Goal: Find contact information: Find contact information

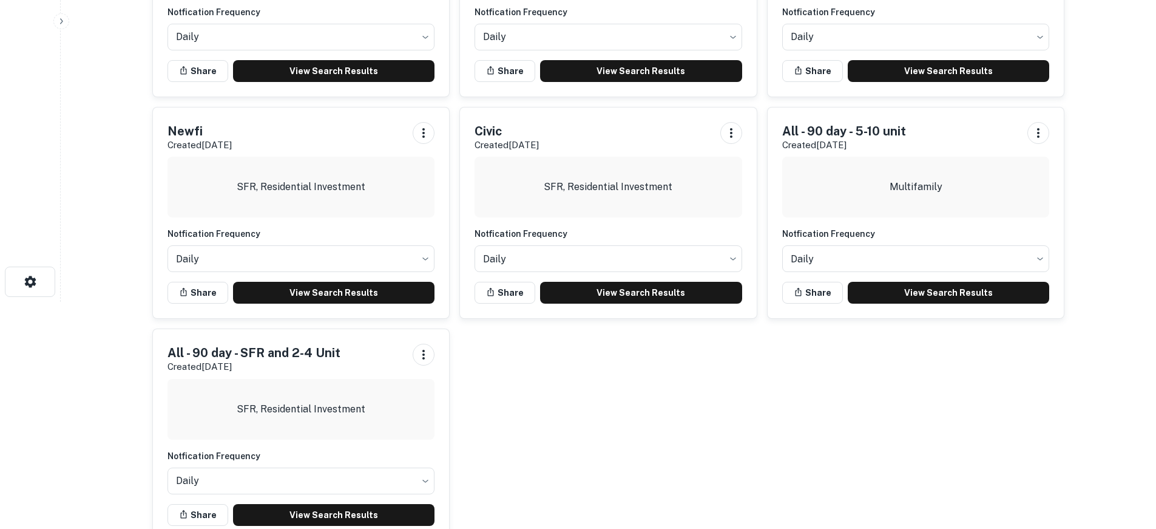
scroll to position [259, 0]
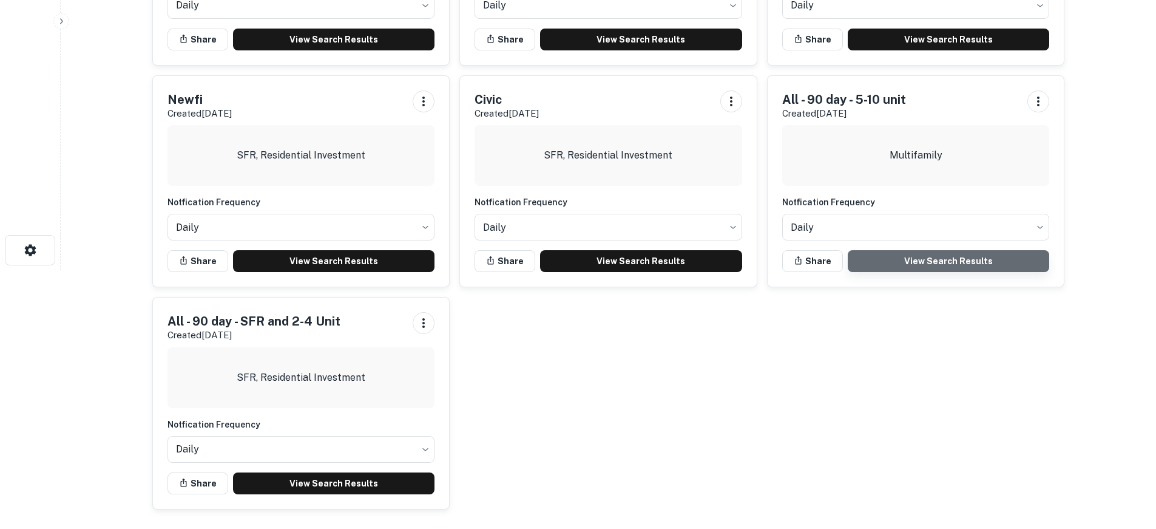
click at [897, 265] on link "View Search Results" at bounding box center [949, 261] width 202 height 22
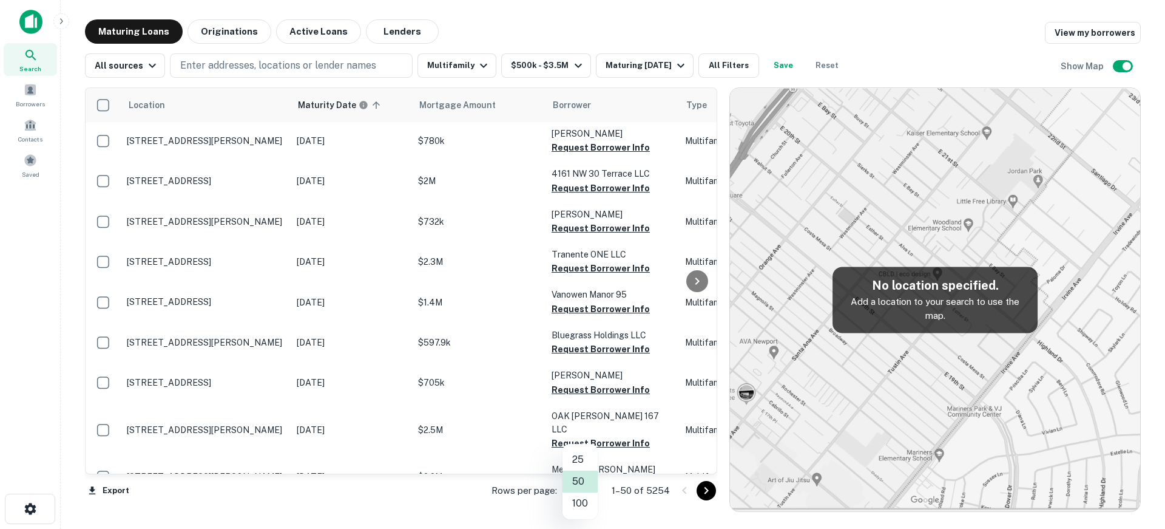
click at [591, 492] on body "Search Borrowers Contacts Saved Maturing Loans Originations Active Loans Lender…" at bounding box center [582, 264] width 1165 height 529
click at [586, 499] on li "100" at bounding box center [580, 503] width 35 height 22
click at [701, 490] on icon "Go to next page" at bounding box center [706, 490] width 15 height 15
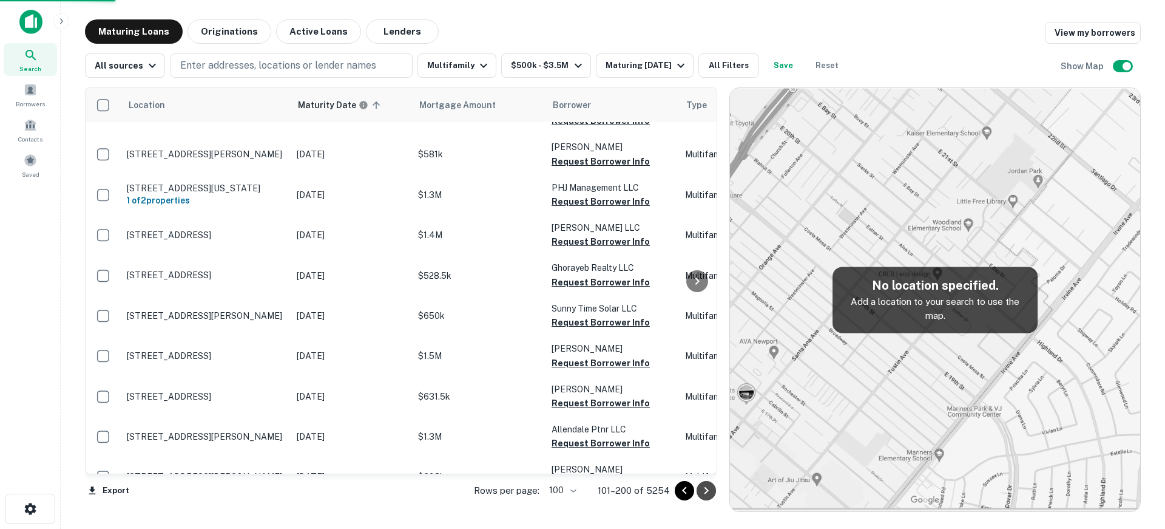
click at [701, 490] on icon "Go to next page" at bounding box center [706, 490] width 15 height 15
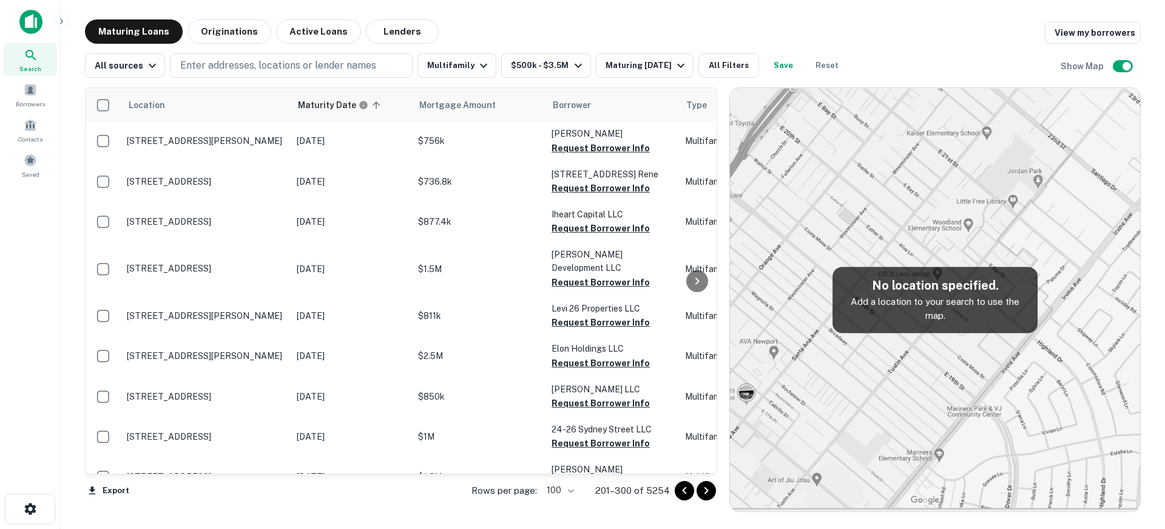
click at [705, 490] on icon "Go to next page" at bounding box center [706, 490] width 15 height 15
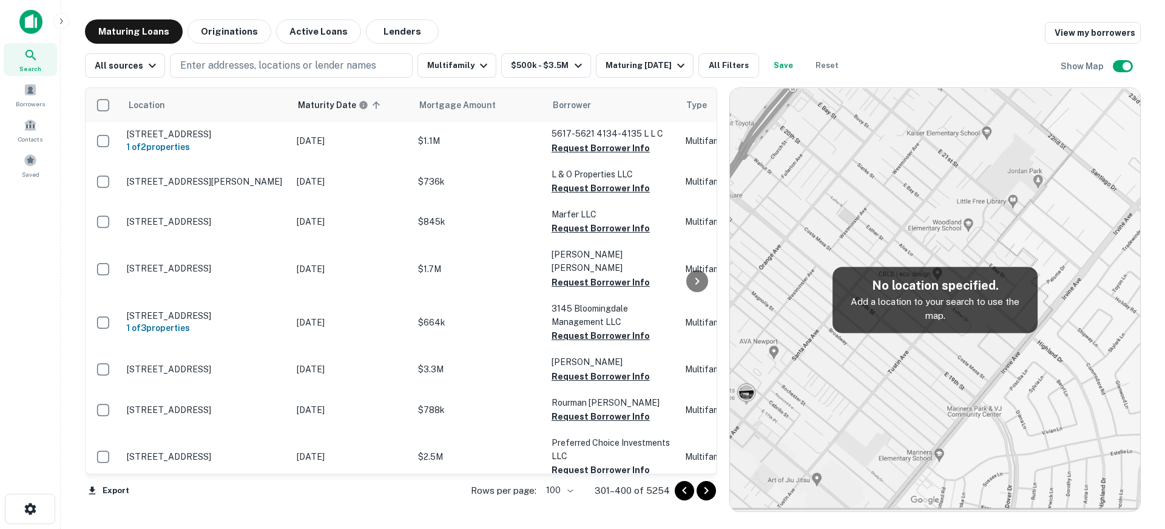
click at [705, 490] on icon "Go to next page" at bounding box center [706, 490] width 15 height 15
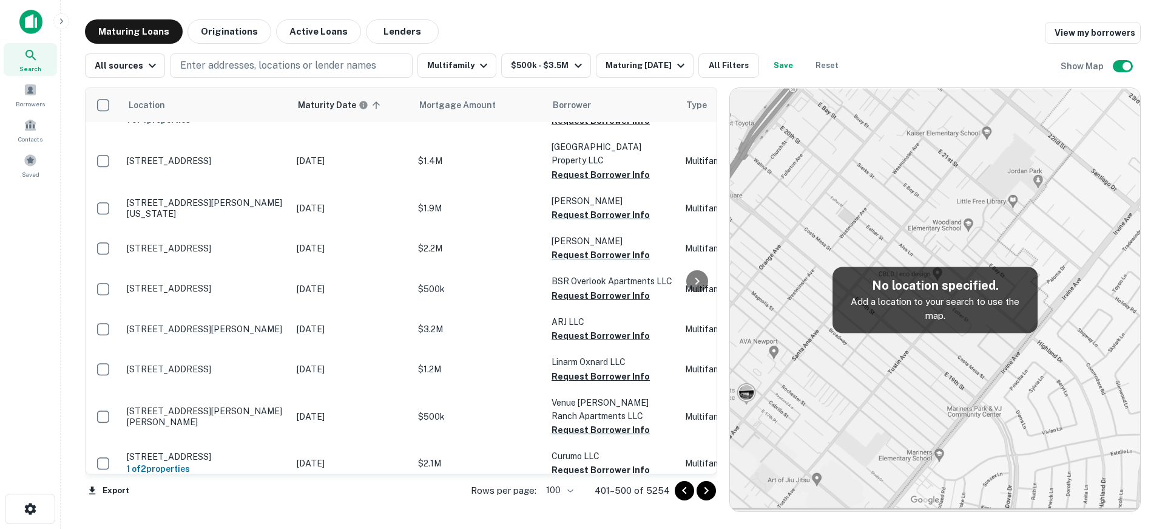
click at [706, 490] on icon "Go to next page" at bounding box center [706, 490] width 15 height 15
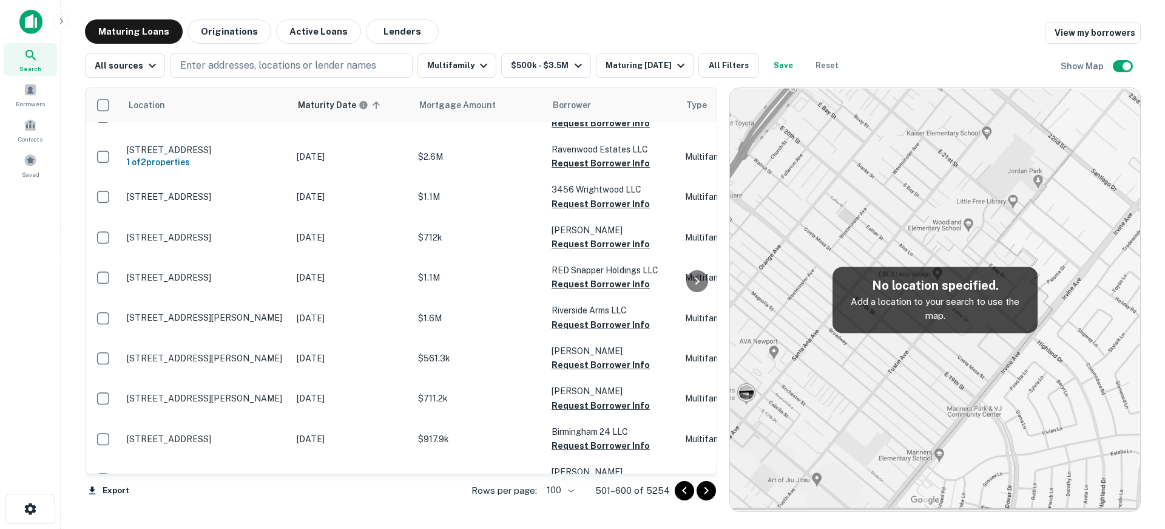
click at [706, 490] on icon "Go to next page" at bounding box center [706, 490] width 15 height 15
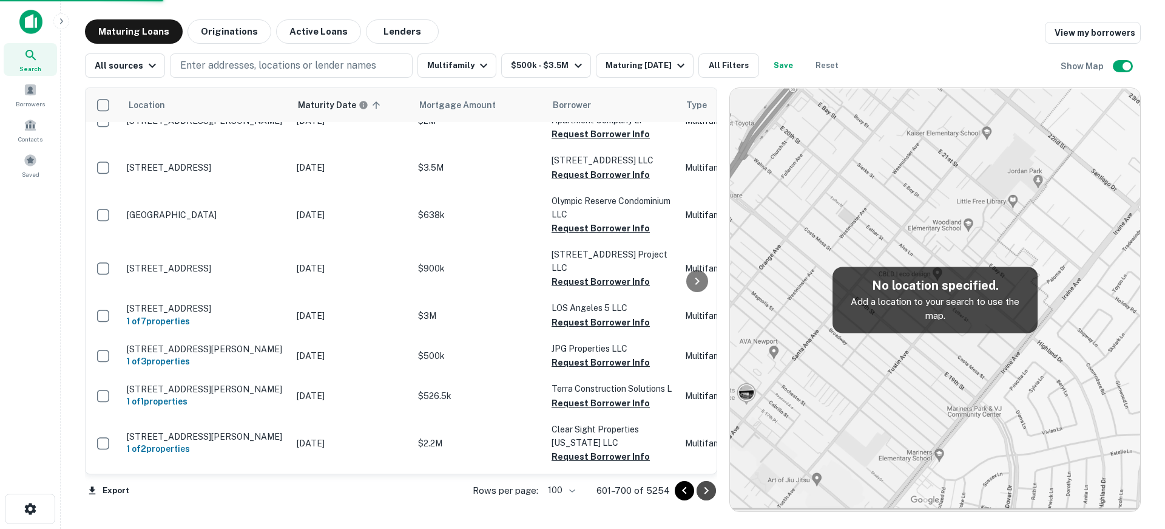
click at [706, 490] on icon "Go to next page" at bounding box center [706, 490] width 15 height 15
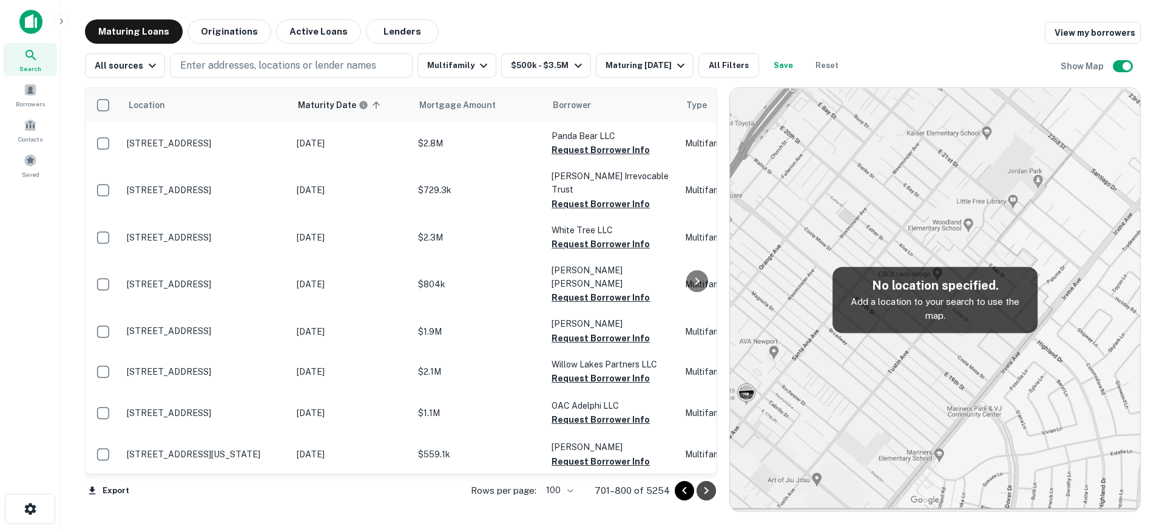
click at [706, 490] on icon "Go to next page" at bounding box center [706, 490] width 15 height 15
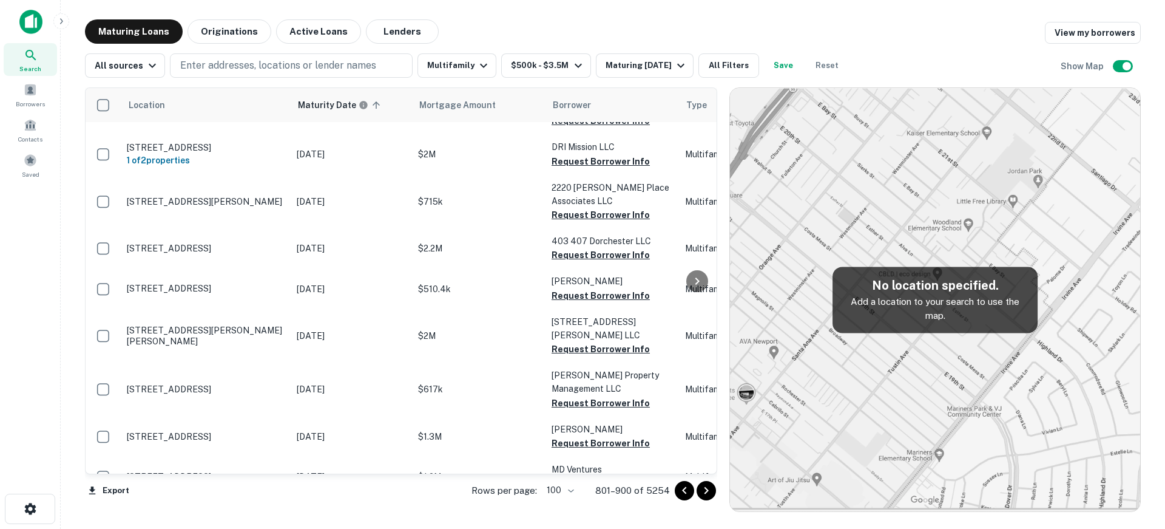
click at [706, 490] on icon "Go to next page" at bounding box center [706, 490] width 15 height 15
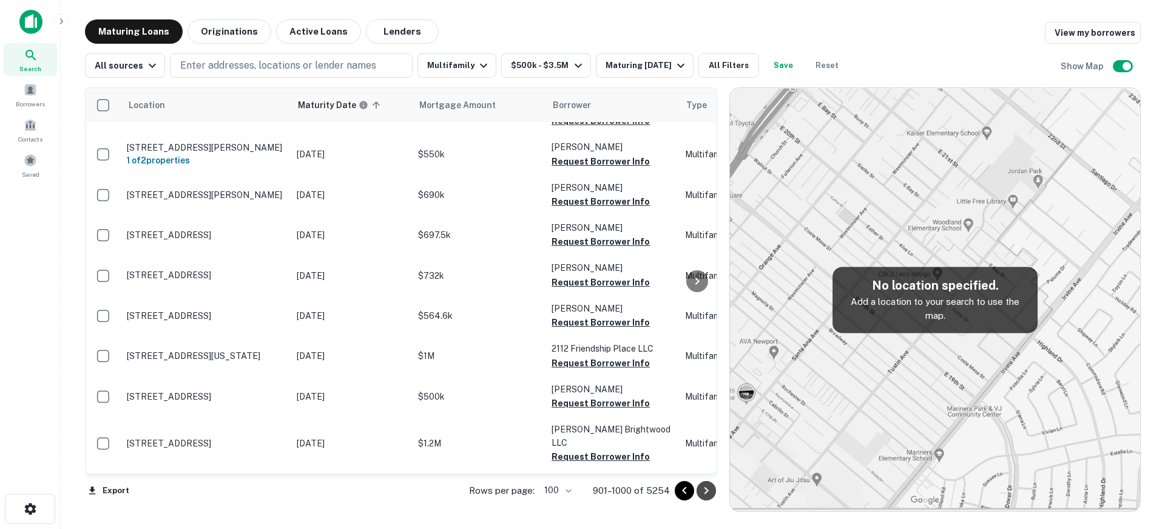
click at [706, 490] on icon "Go to next page" at bounding box center [706, 490] width 15 height 15
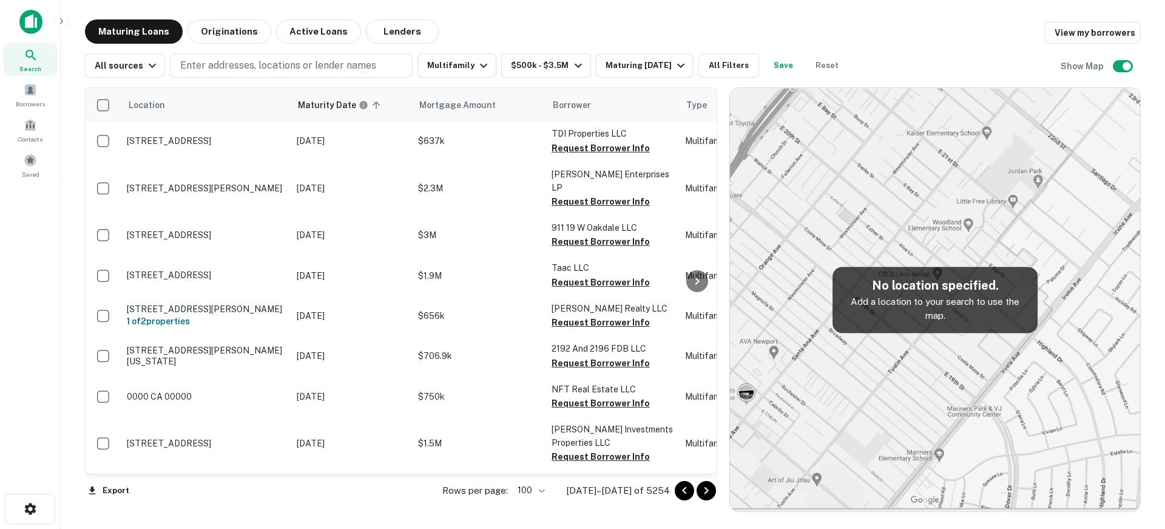
click at [706, 490] on icon "Go to next page" at bounding box center [706, 490] width 15 height 15
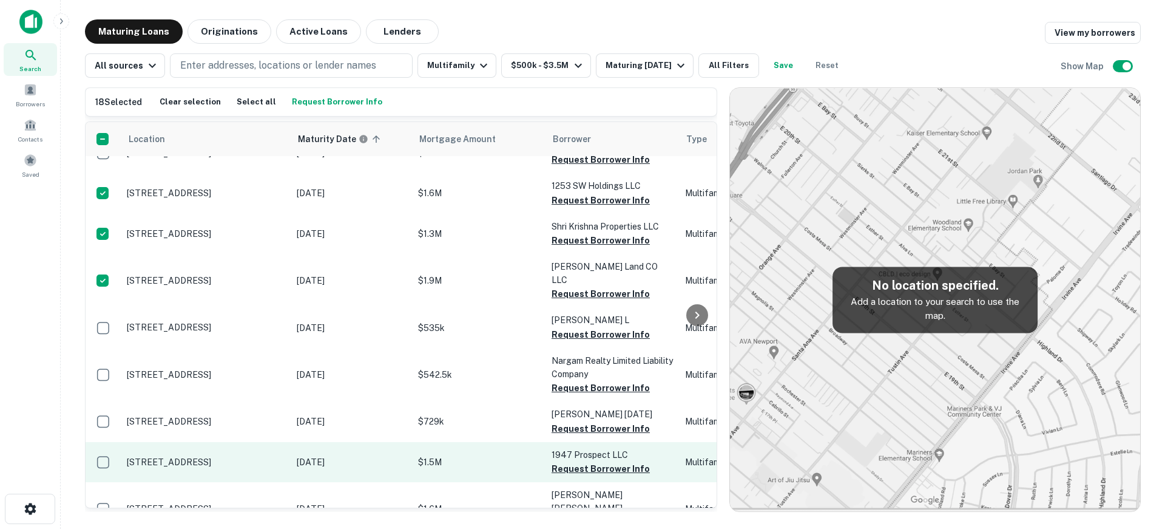
scroll to position [1032, 0]
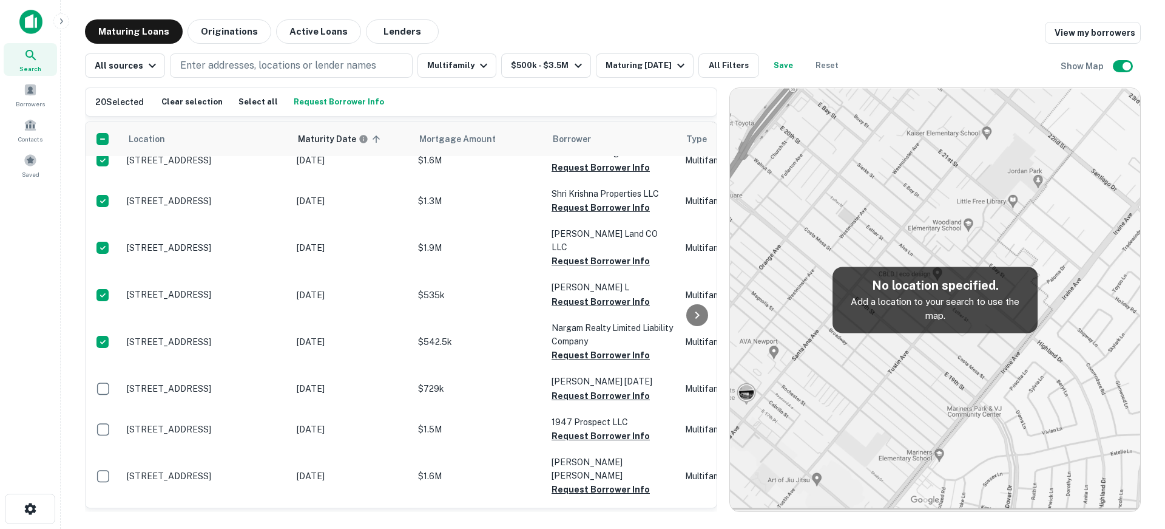
click at [351, 104] on button "Request Borrower Info" at bounding box center [339, 102] width 96 height 18
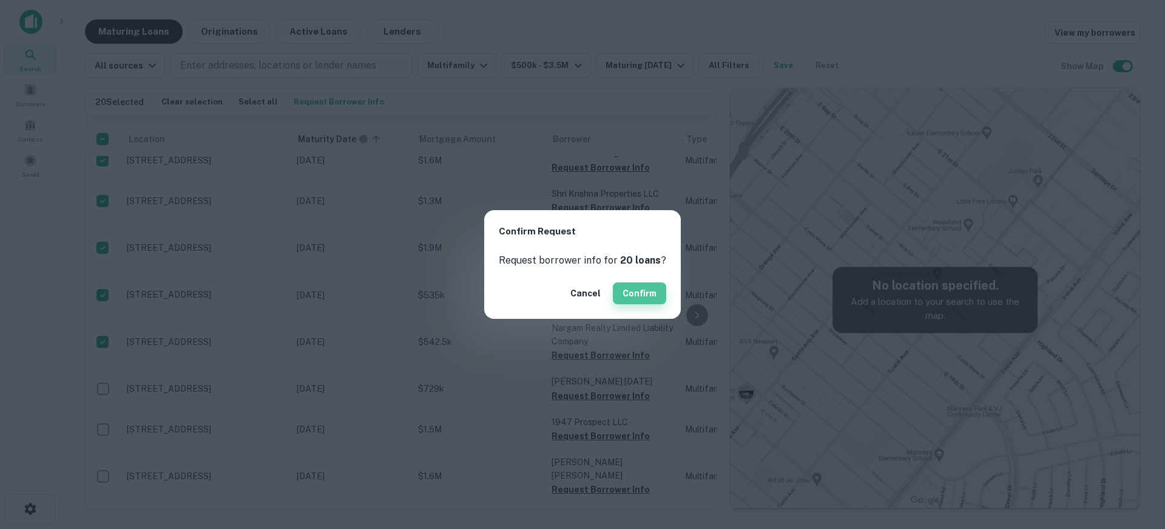
click at [641, 290] on button "Confirm" at bounding box center [639, 293] width 53 height 22
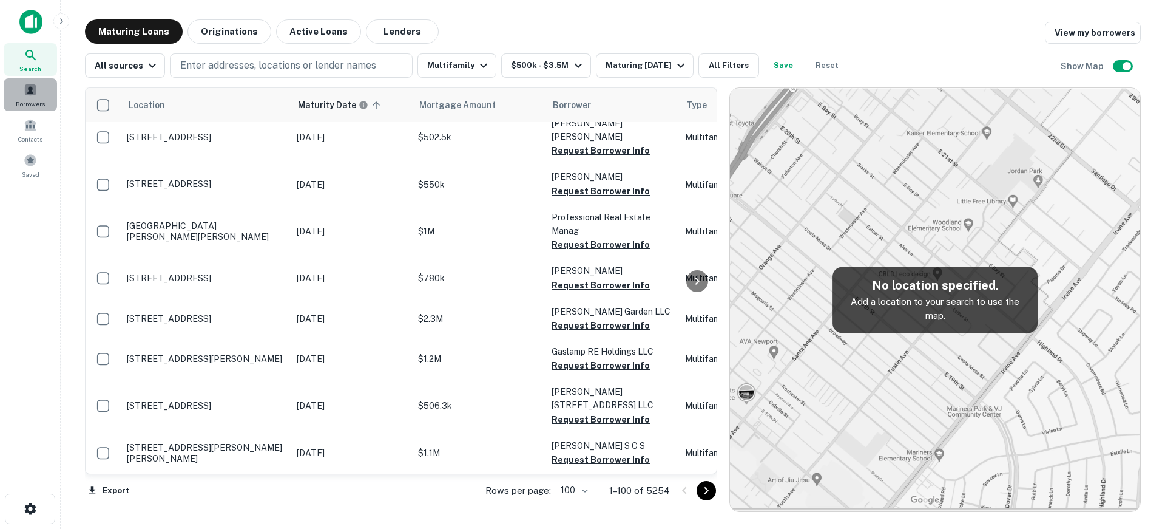
click at [42, 91] on div "Borrowers" at bounding box center [30, 94] width 53 height 33
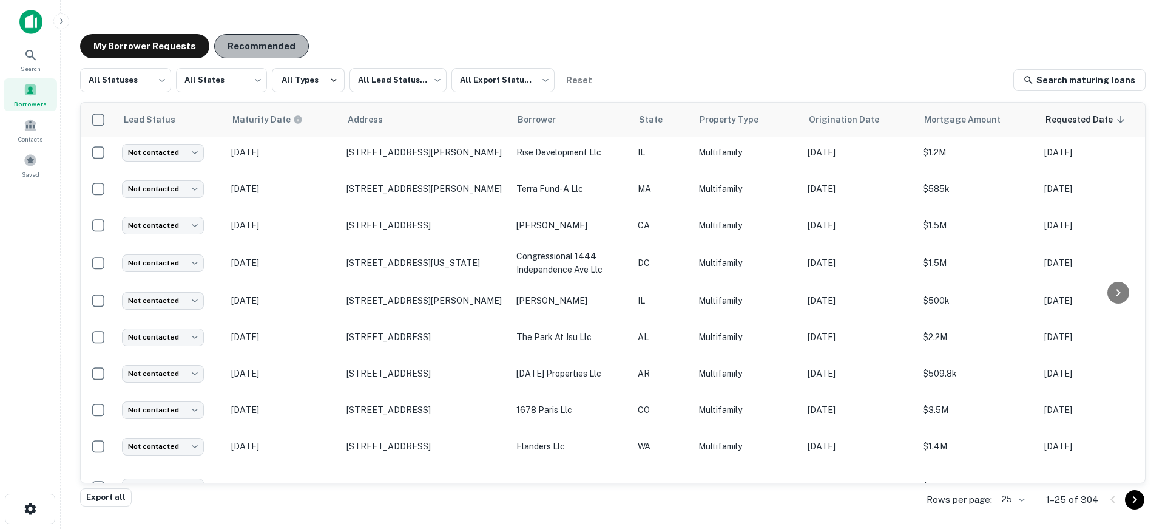
click at [260, 40] on button "Recommended" at bounding box center [261, 46] width 95 height 24
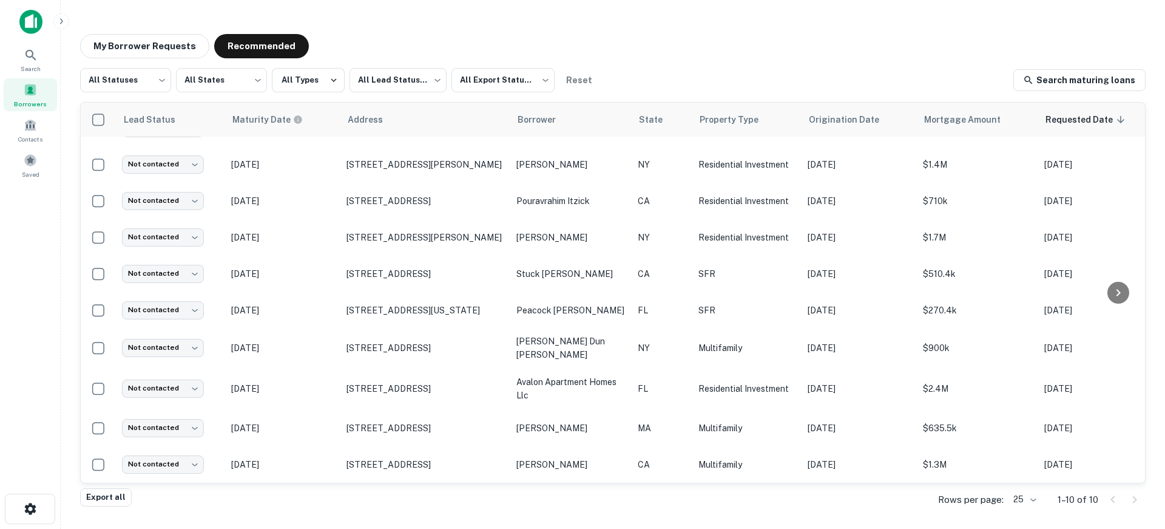
scroll to position [33, 0]
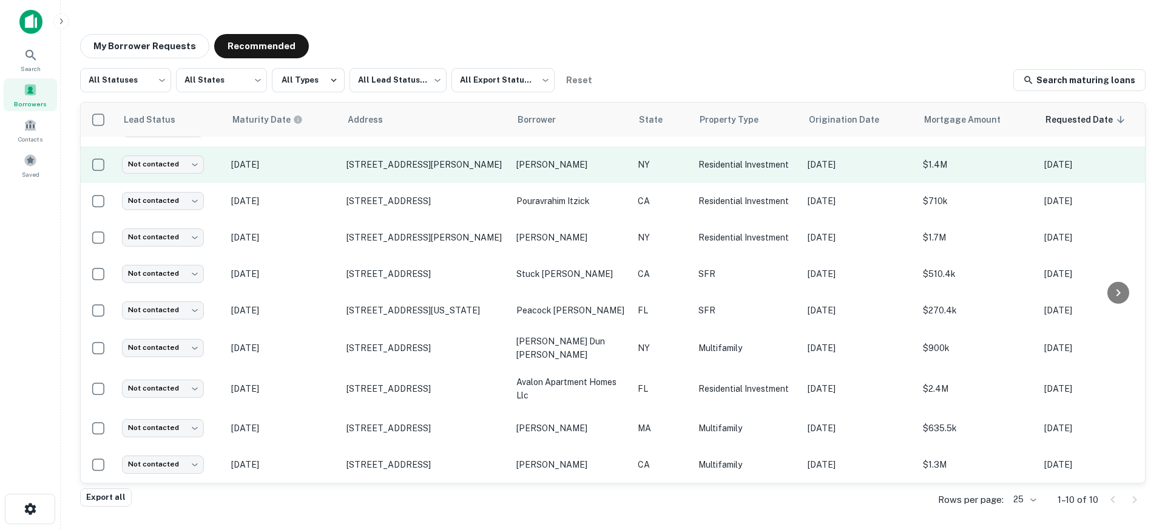
click at [325, 158] on p "[DATE]" at bounding box center [282, 164] width 103 height 13
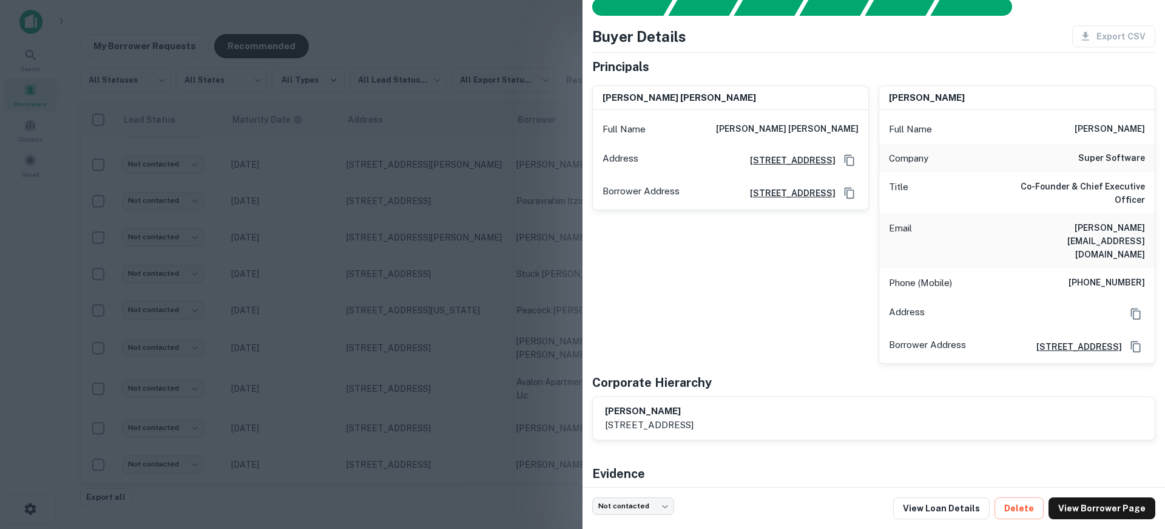
scroll to position [61, 0]
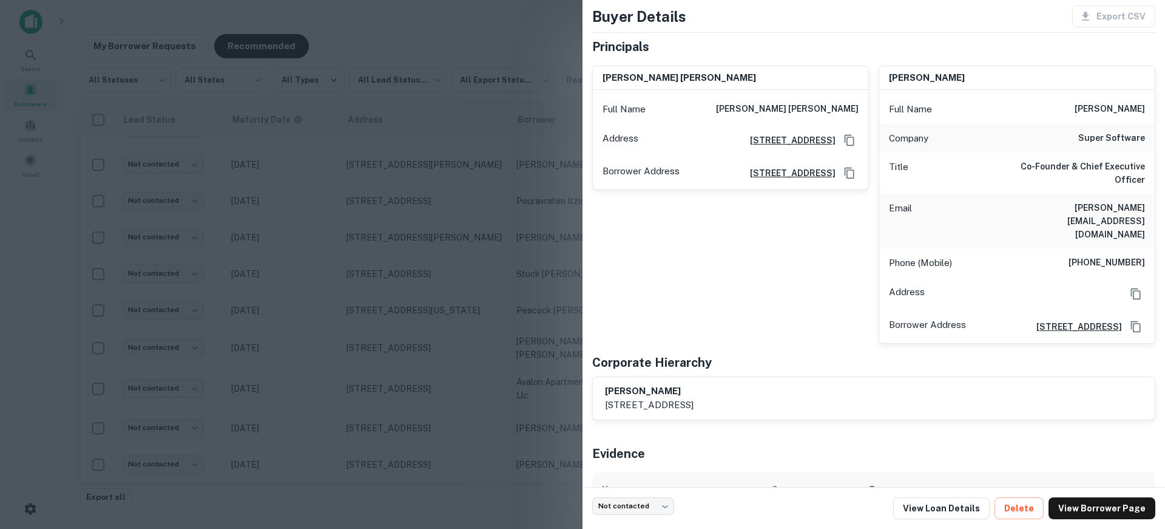
click at [743, 302] on div "[PERSON_NAME] [PERSON_NAME] Full Name [PERSON_NAME] [PERSON_NAME] Address [STRE…" at bounding box center [726, 200] width 286 height 288
click at [575, 297] on div at bounding box center [582, 264] width 1165 height 529
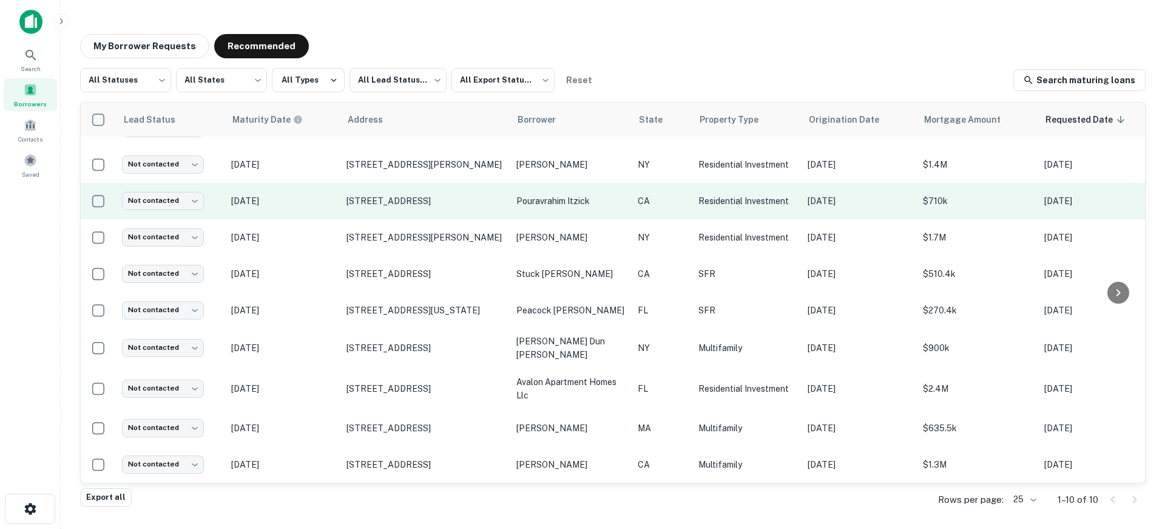
click at [297, 200] on p "[DATE]" at bounding box center [282, 200] width 103 height 13
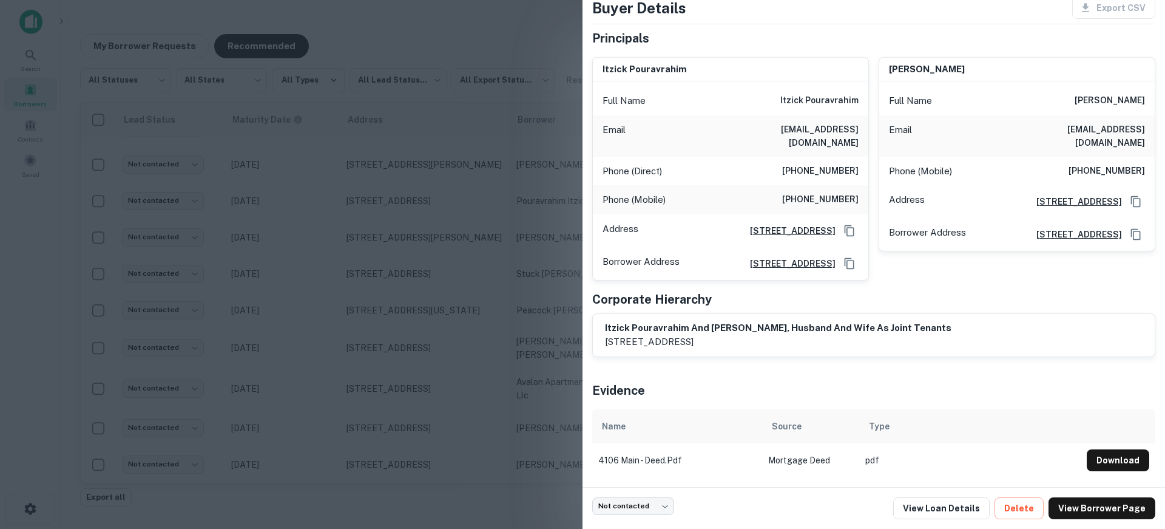
scroll to position [75, 0]
click at [450, 19] on div at bounding box center [582, 264] width 1165 height 529
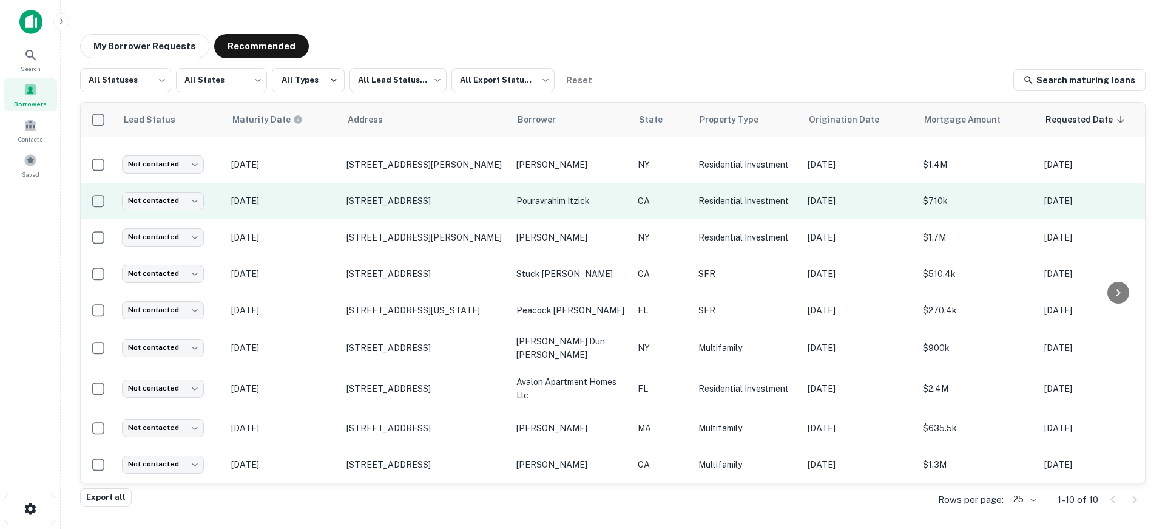
click at [322, 200] on p "[DATE]" at bounding box center [282, 200] width 103 height 13
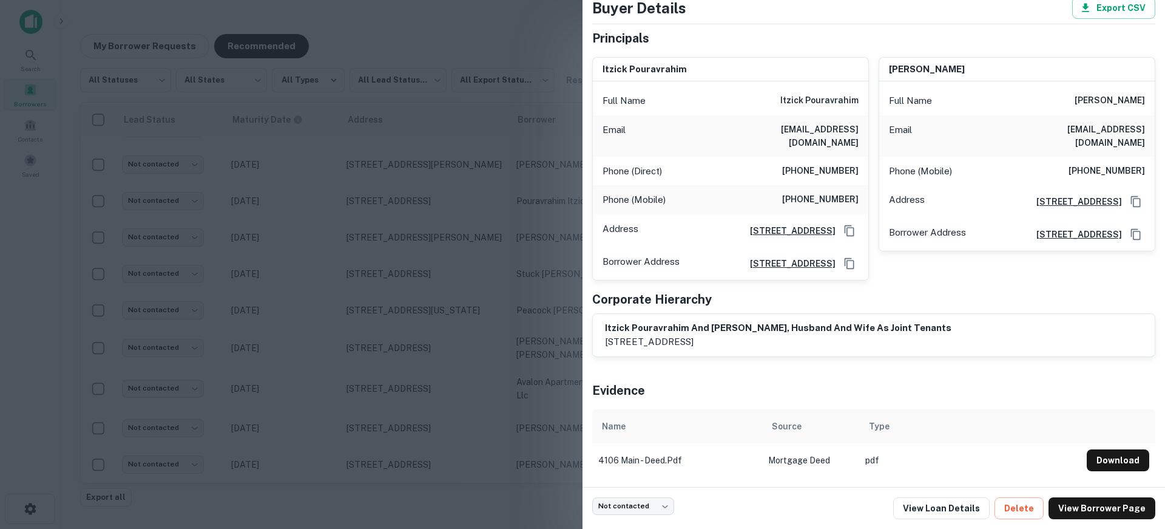
click at [309, 150] on div at bounding box center [582, 264] width 1165 height 529
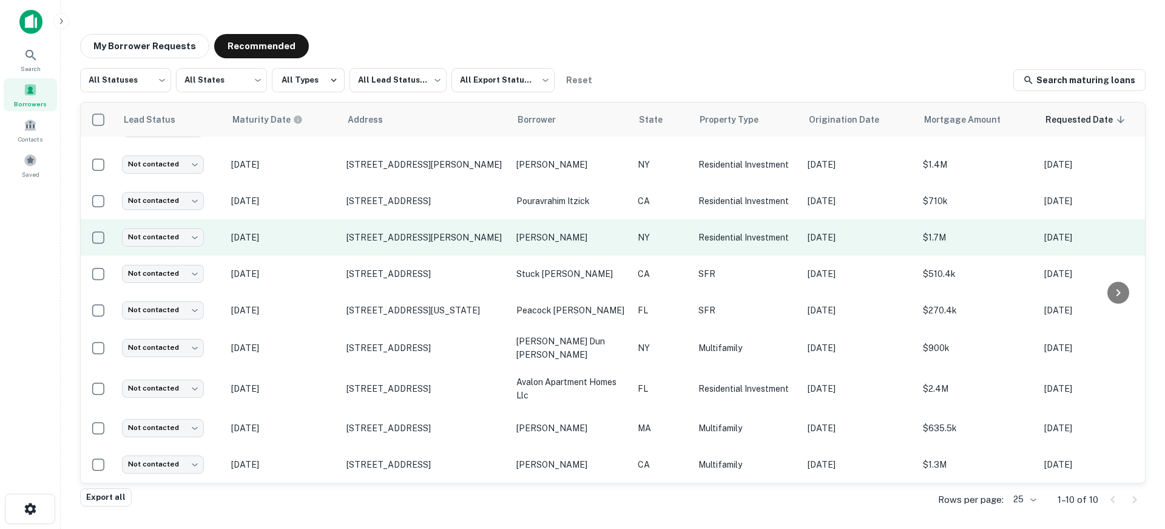
click at [314, 233] on p "[DATE]" at bounding box center [282, 237] width 103 height 13
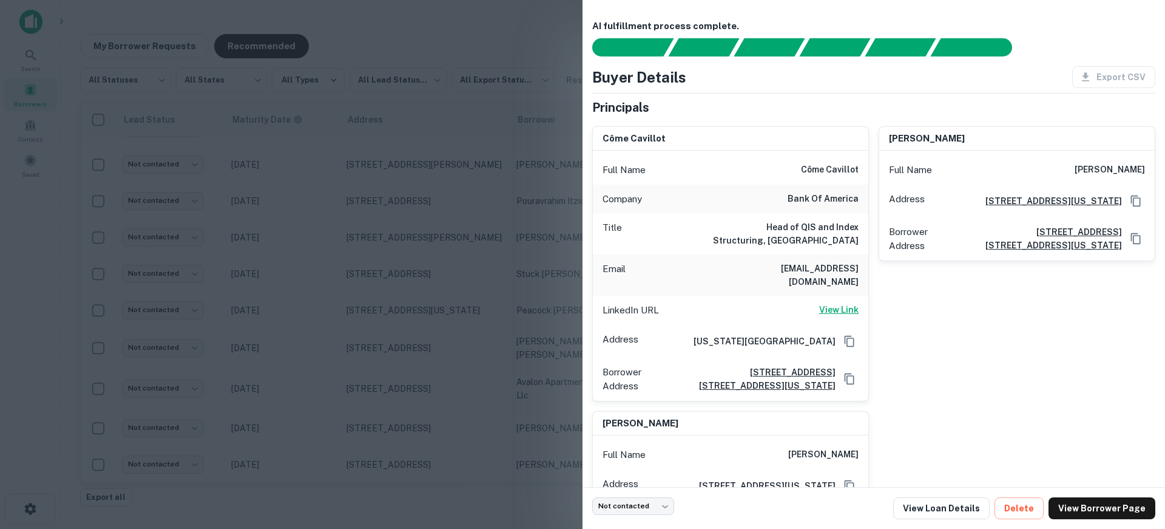
click at [849, 303] on h6 "View Link" at bounding box center [838, 309] width 39 height 13
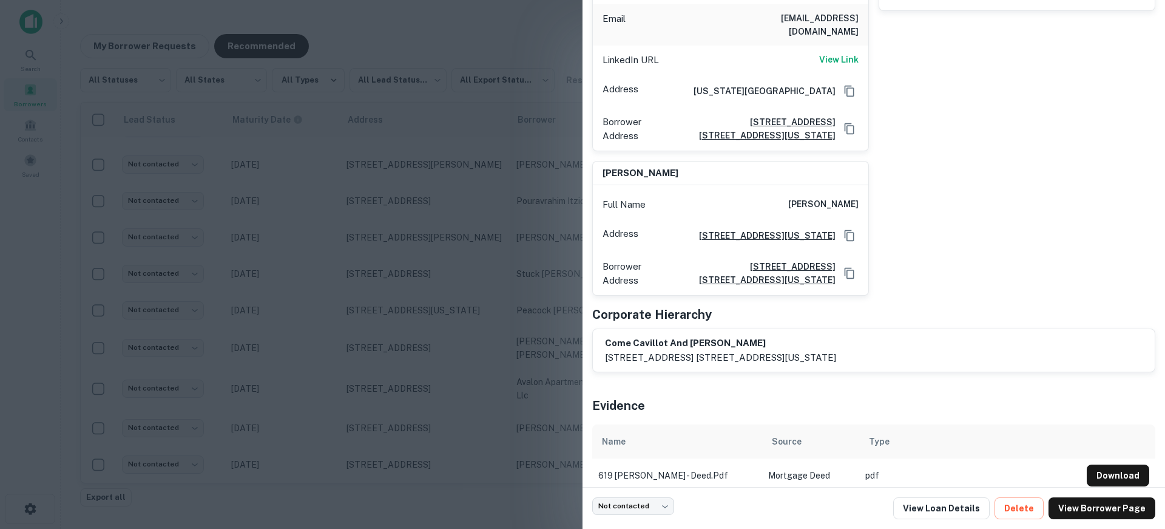
scroll to position [262, 0]
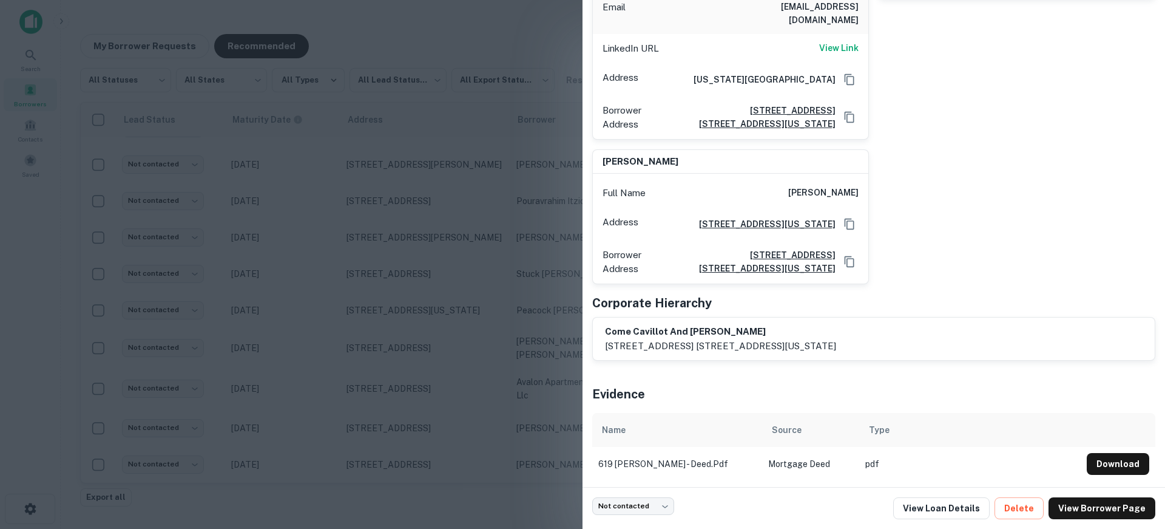
click at [314, 314] on div at bounding box center [582, 264] width 1165 height 529
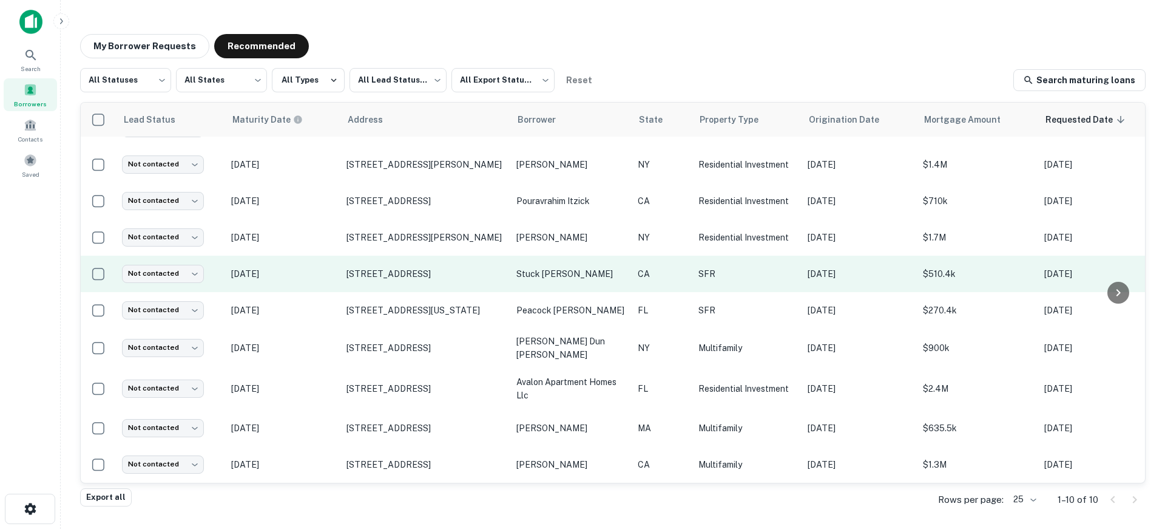
click at [335, 267] on td "[DATE]" at bounding box center [282, 274] width 115 height 36
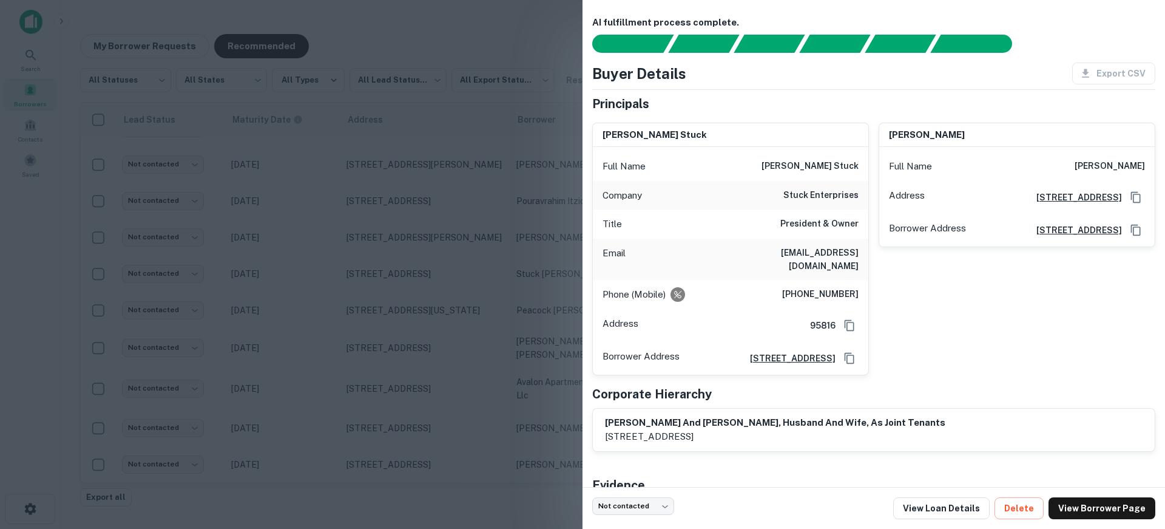
scroll to position [0, 0]
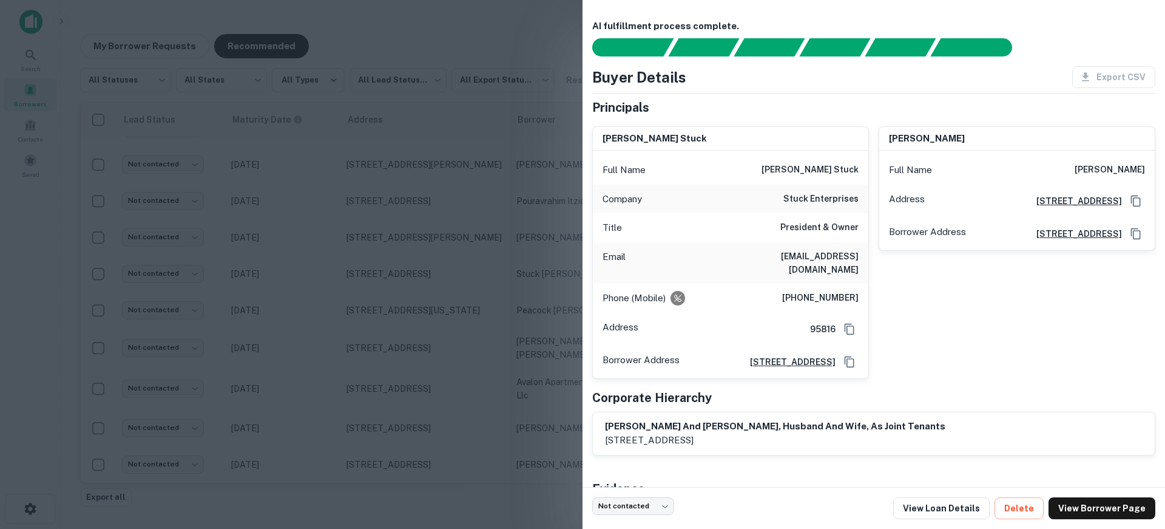
click at [307, 228] on div at bounding box center [582, 264] width 1165 height 529
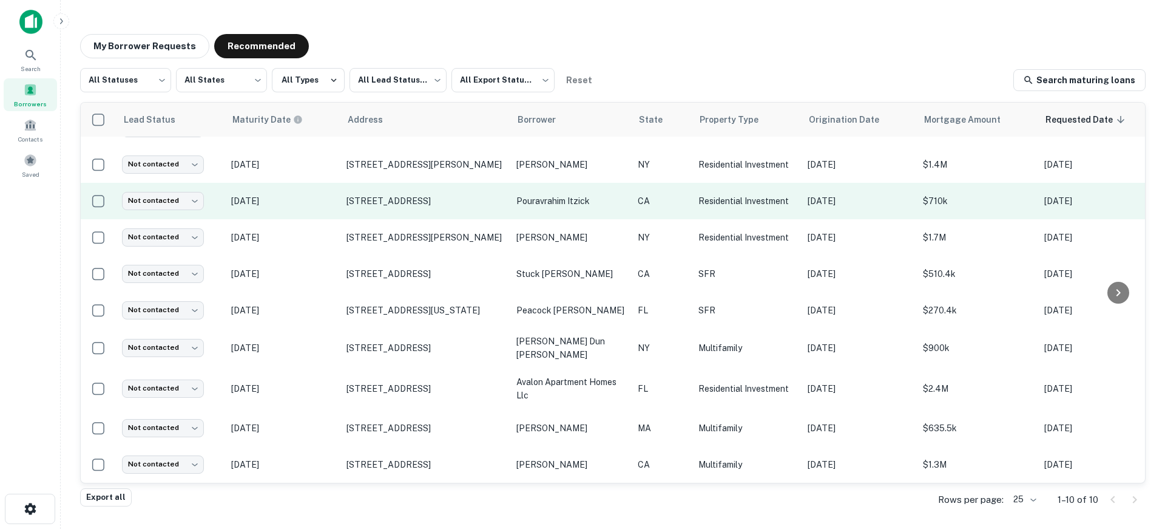
click at [320, 184] on td "[DATE]" at bounding box center [282, 201] width 115 height 36
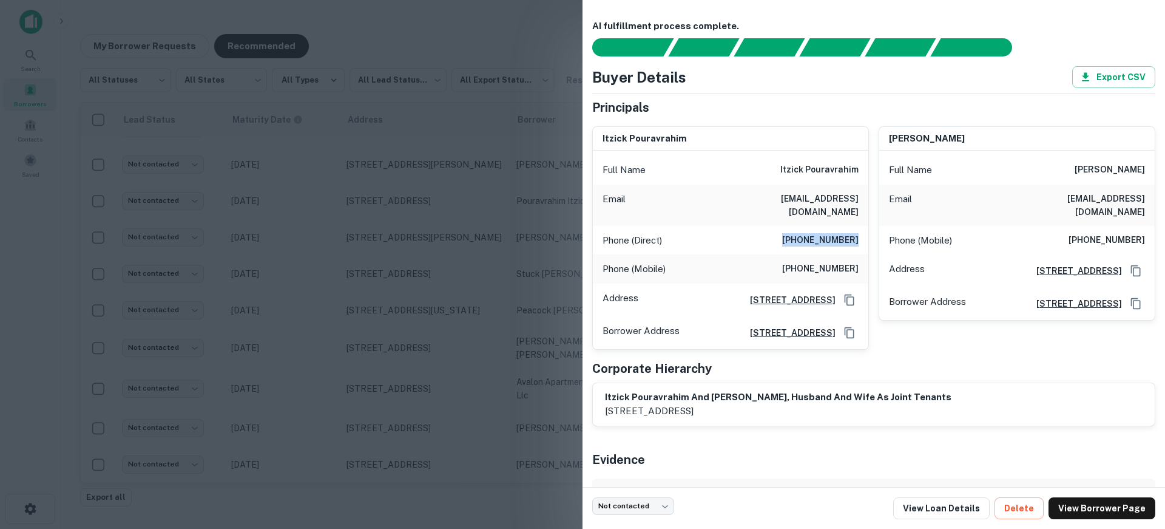
drag, startPoint x: 780, startPoint y: 230, endPoint x: 859, endPoint y: 231, distance: 78.3
click at [859, 231] on div "Phone (Direct) [PHONE_NUMBER]" at bounding box center [731, 240] width 276 height 29
copy h6 "[PHONE_NUMBER]"
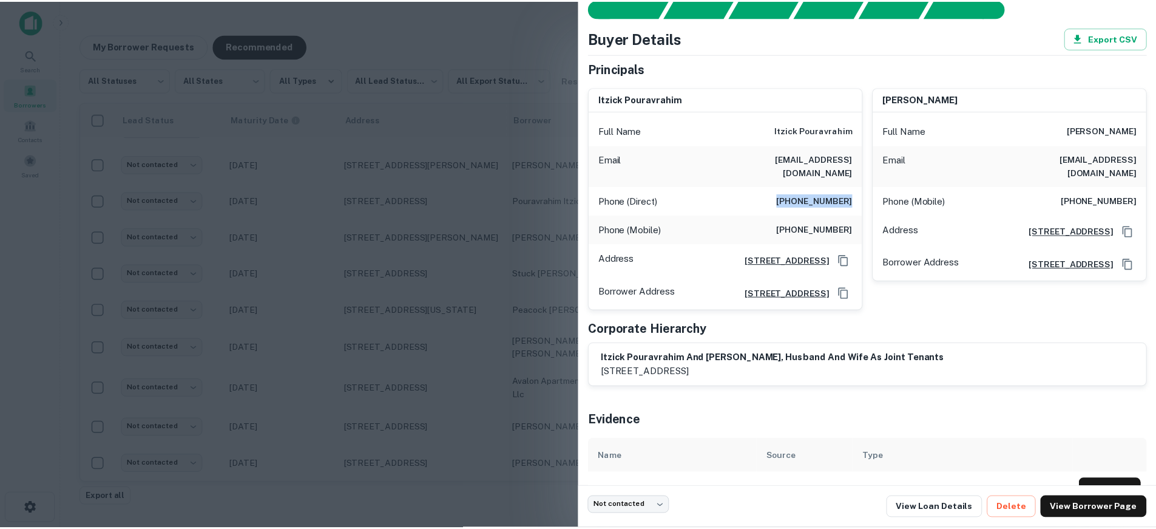
scroll to position [61, 0]
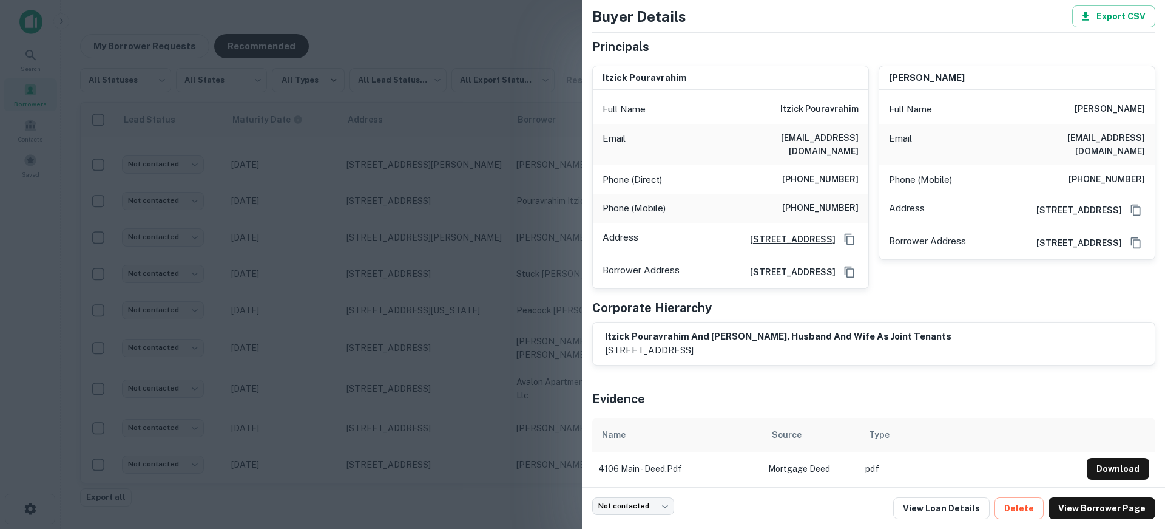
click at [342, 270] on div at bounding box center [582, 264] width 1165 height 529
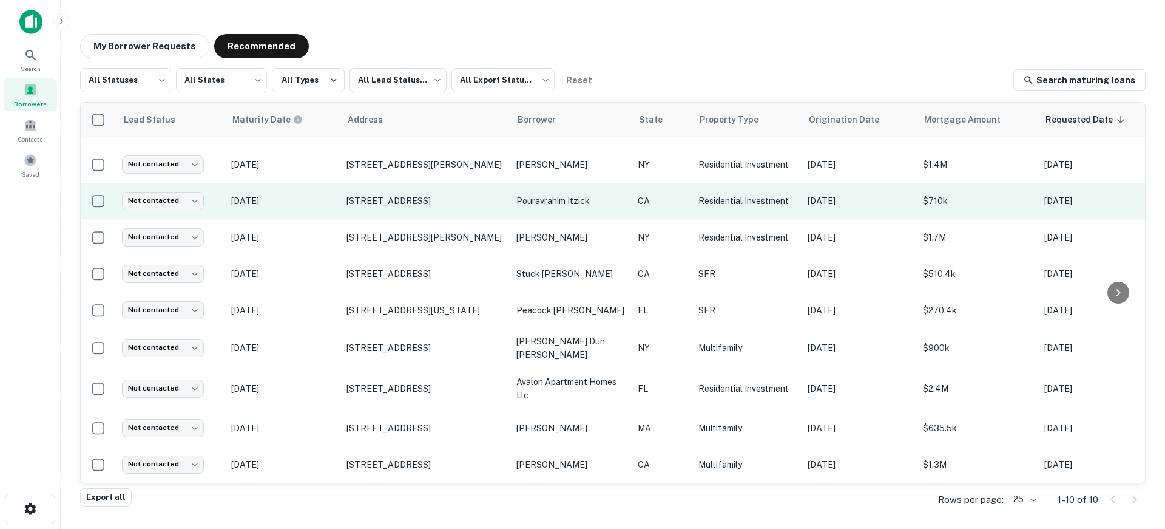
click at [420, 195] on p "[STREET_ADDRESS]" at bounding box center [426, 200] width 158 height 11
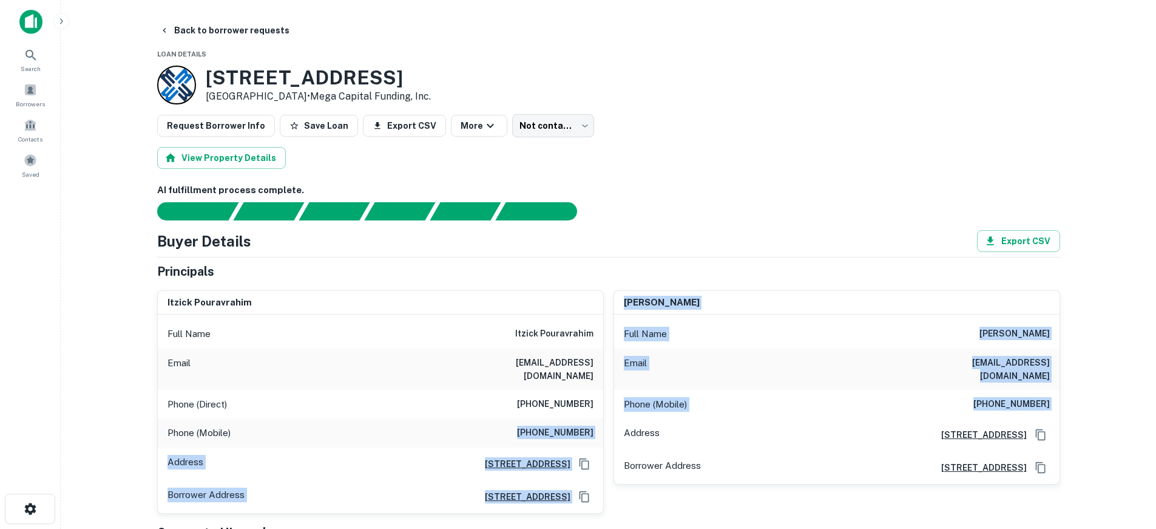
drag, startPoint x: 529, startPoint y: 418, endPoint x: 606, endPoint y: 419, distance: 77.1
click at [606, 419] on div "itzick pouravrahim Full Name itzick pouravrahim Email [EMAIL_ADDRESS][DOMAIN_NA…" at bounding box center [603, 396] width 913 height 233
click at [597, 418] on div "Phone (Mobile) [PHONE_NUMBER]" at bounding box center [380, 432] width 445 height 29
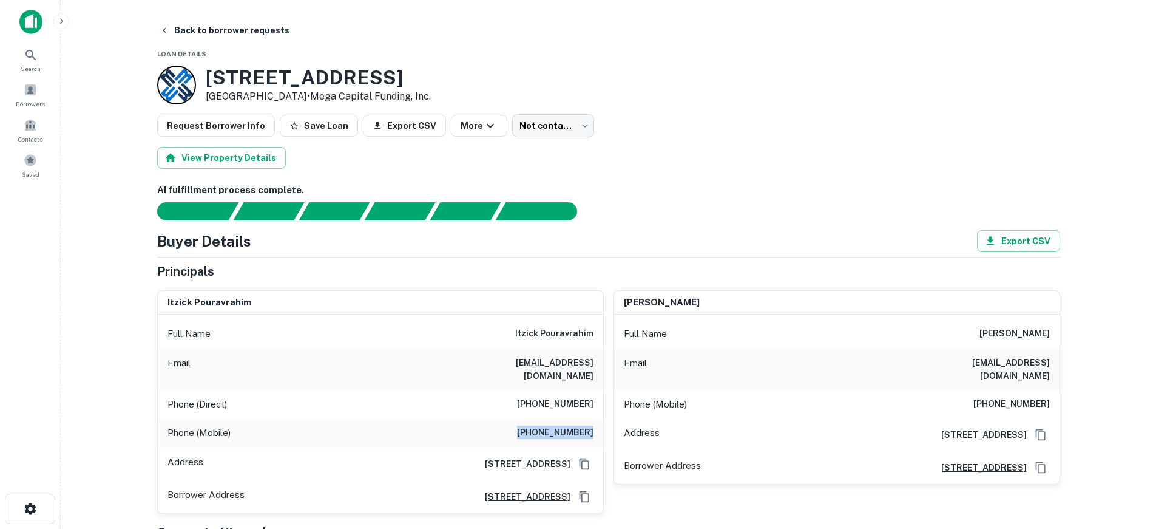
drag, startPoint x: 596, startPoint y: 421, endPoint x: 531, endPoint y: 422, distance: 65.0
click at [531, 422] on div "Phone (Mobile) [PHONE_NUMBER]" at bounding box center [380, 432] width 445 height 29
copy h6 "[PHONE_NUMBER]"
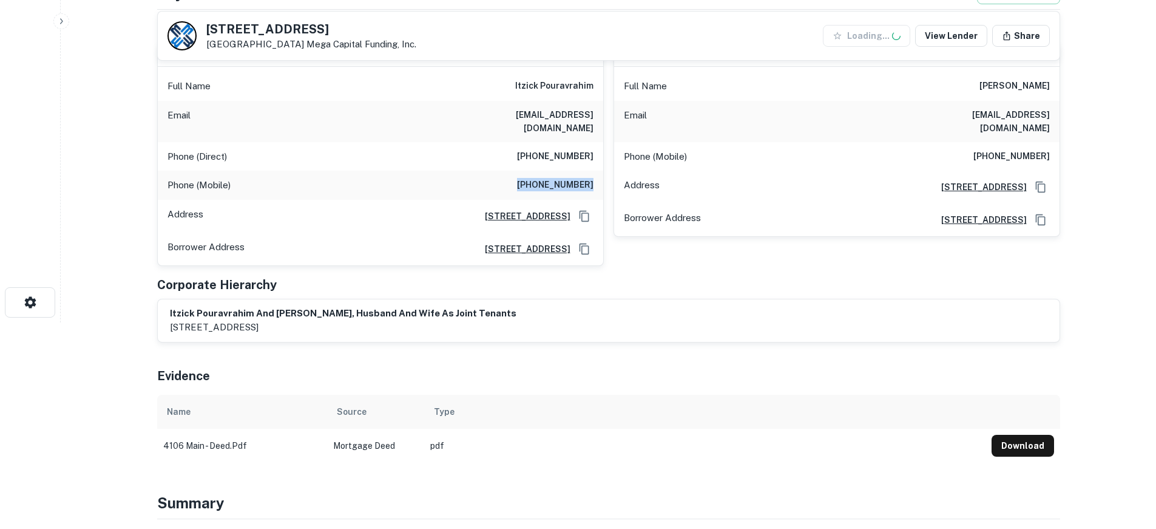
scroll to position [243, 0]
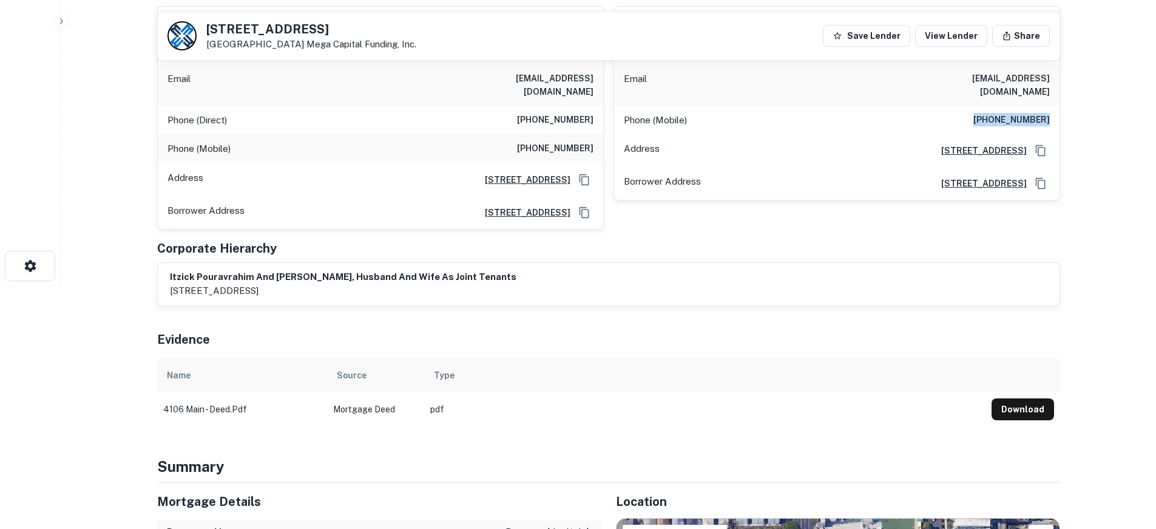
drag, startPoint x: 998, startPoint y: 107, endPoint x: 1047, endPoint y: 108, distance: 49.2
click at [1058, 109] on div "Phone (Mobile) [PHONE_NUMBER]" at bounding box center [836, 120] width 445 height 29
copy h6 "[PHONE_NUMBER]"
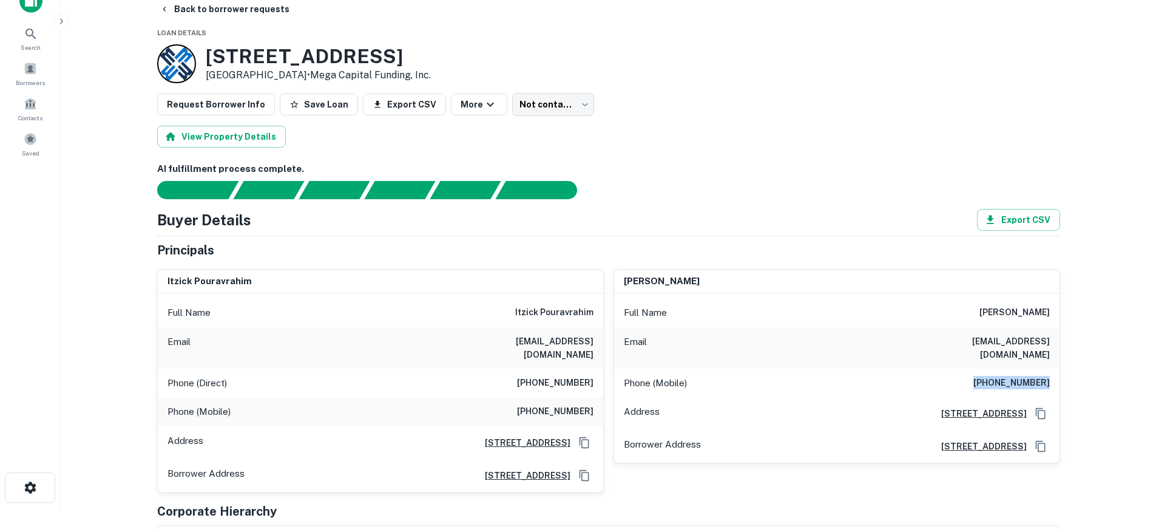
scroll to position [0, 0]
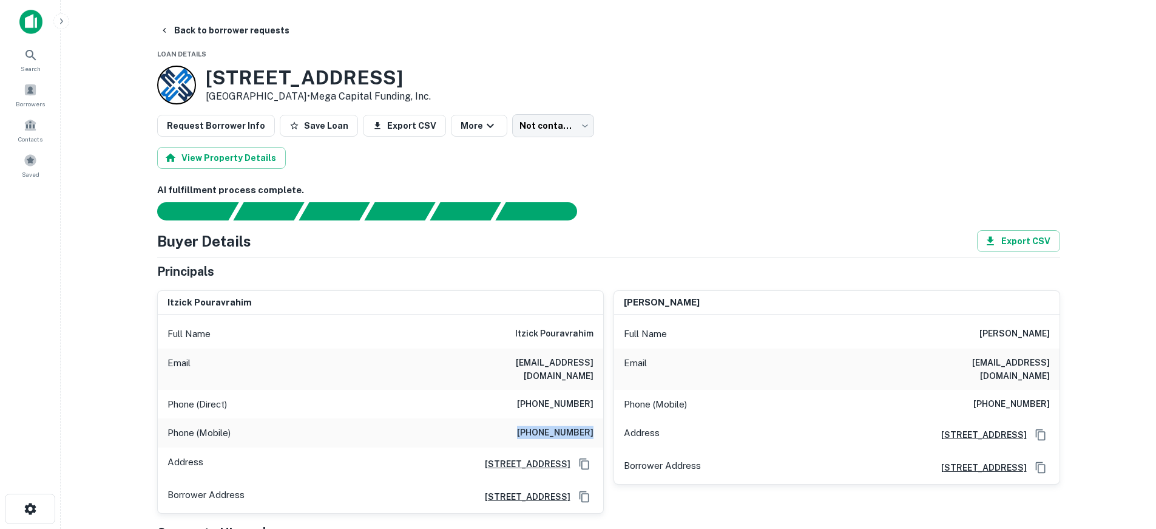
drag, startPoint x: 530, startPoint y: 417, endPoint x: 597, endPoint y: 419, distance: 67.4
click at [597, 419] on div "Phone (Mobile) [PHONE_NUMBER]" at bounding box center [380, 432] width 445 height 29
copy h6 "[PHONE_NUMBER]"
click at [552, 115] on body "Search Borrowers Contacts Saved Back to borrower requests Loan Details [STREET_…" at bounding box center [578, 264] width 1156 height 529
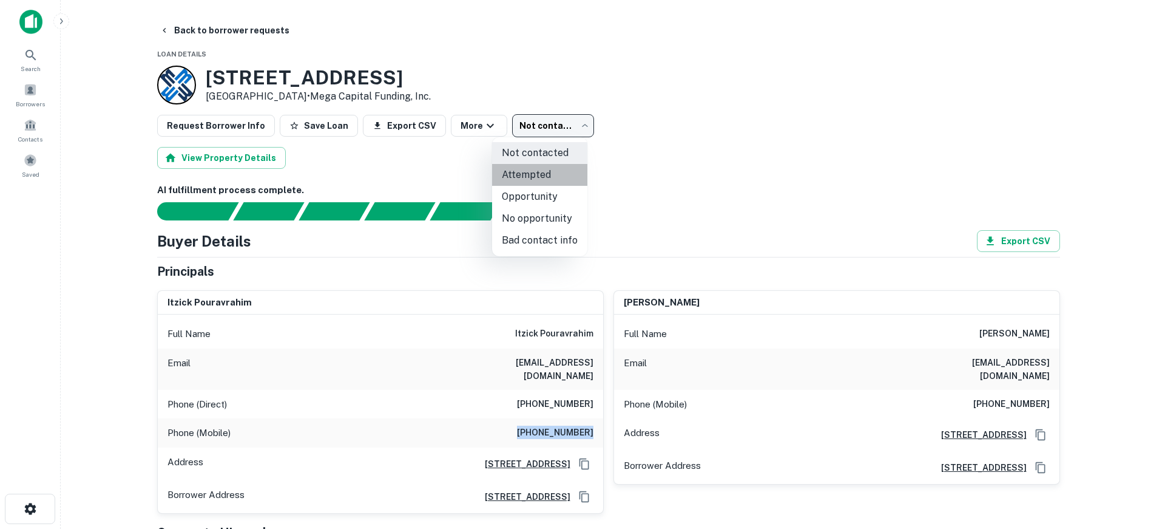
click at [562, 178] on li "Attempted" at bounding box center [539, 175] width 95 height 22
type input "*********"
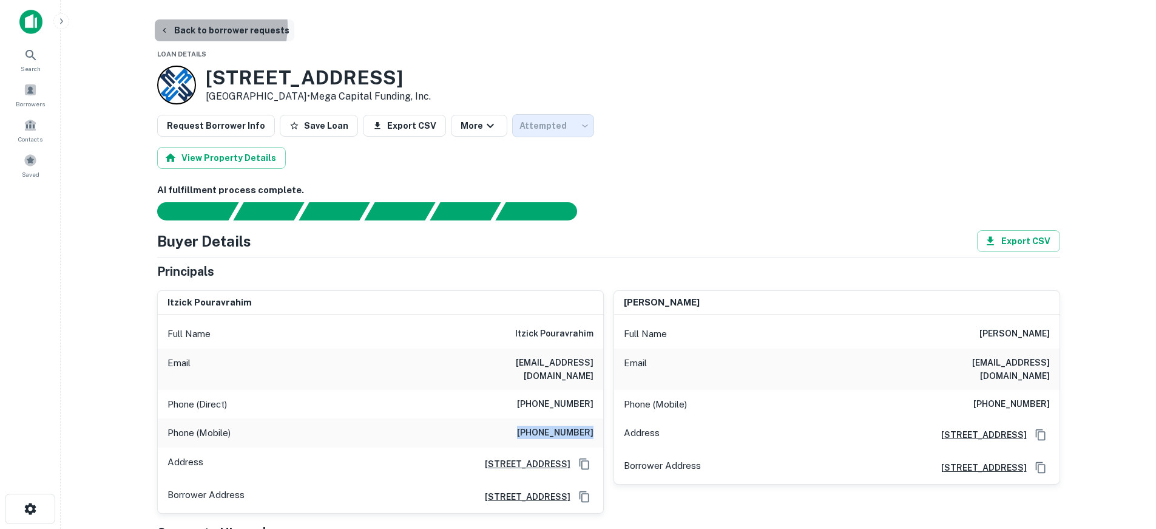
click at [195, 26] on button "Back to borrower requests" at bounding box center [225, 30] width 140 height 22
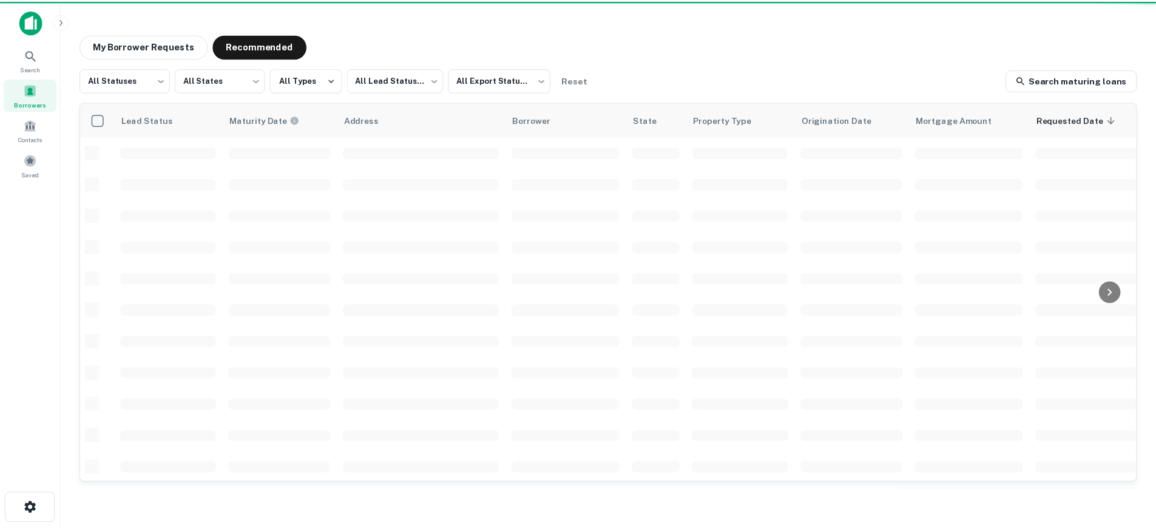
scroll to position [33, 0]
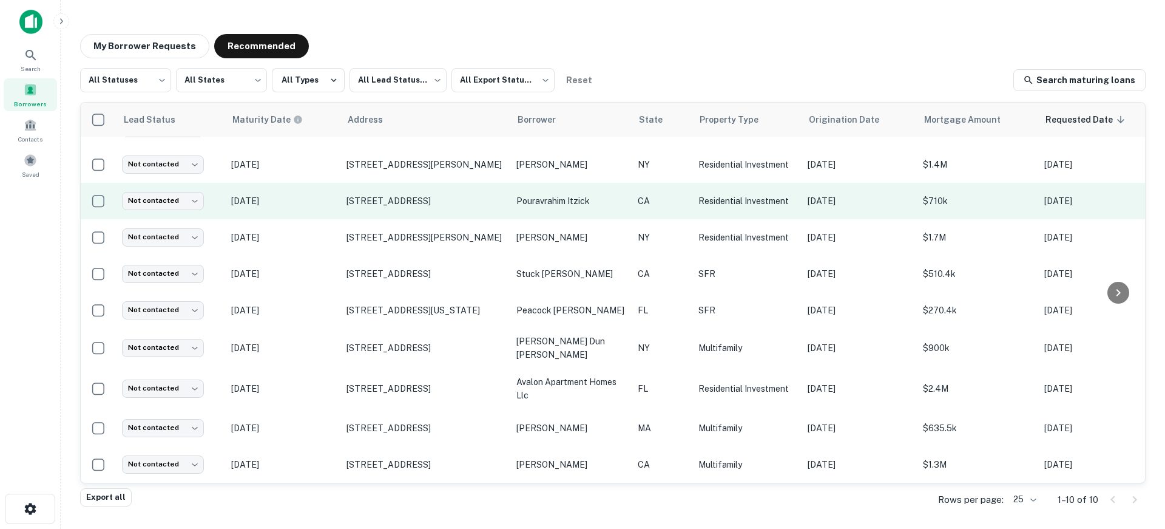
click at [317, 194] on p "[DATE]" at bounding box center [282, 200] width 103 height 13
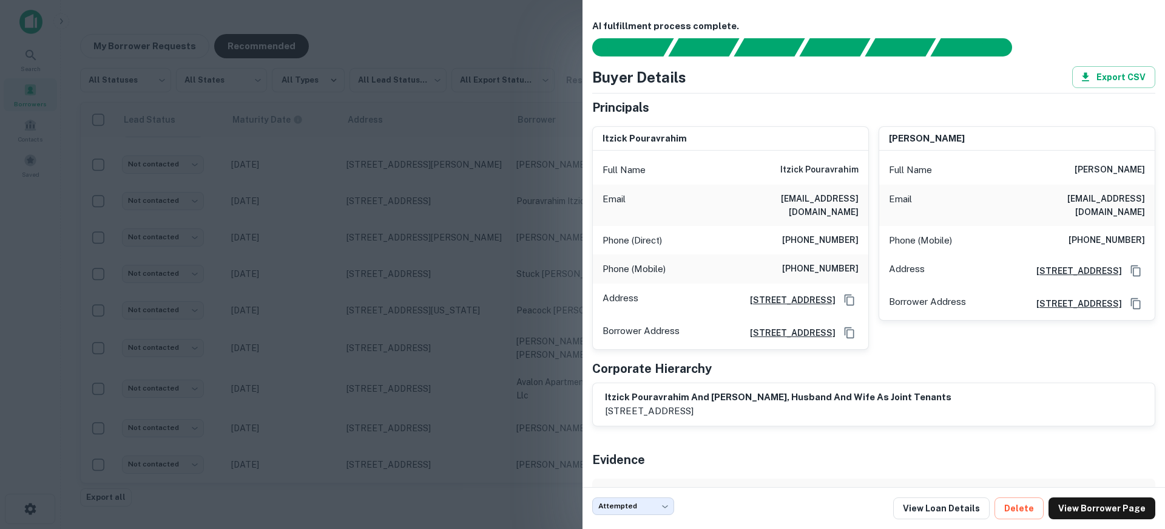
click at [372, 256] on div at bounding box center [582, 264] width 1165 height 529
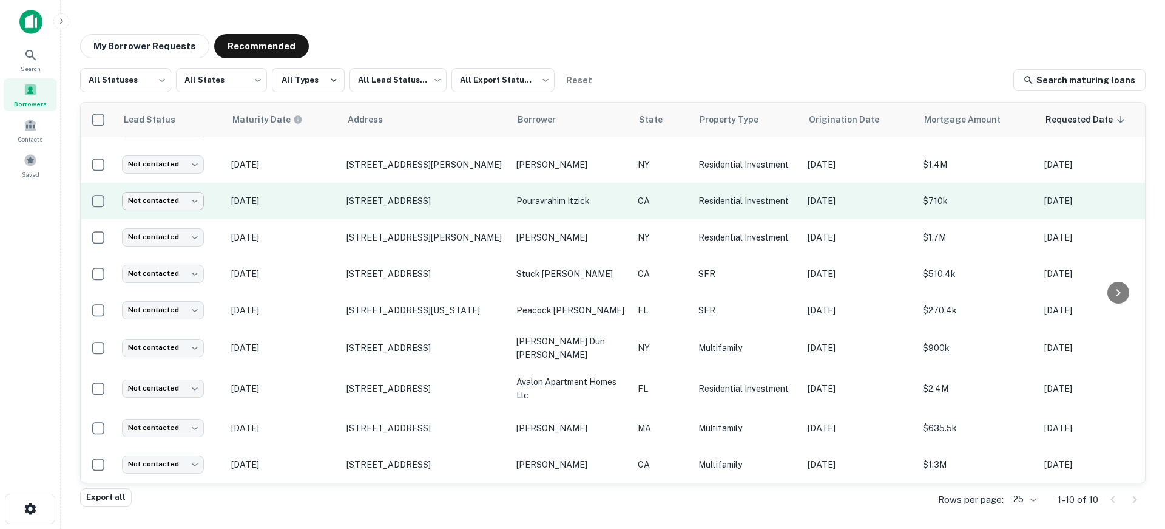
click at [187, 191] on body "Search Borrowers Contacts Saved My Borrower Requests Recommended All Statuses *…" at bounding box center [582, 264] width 1165 height 529
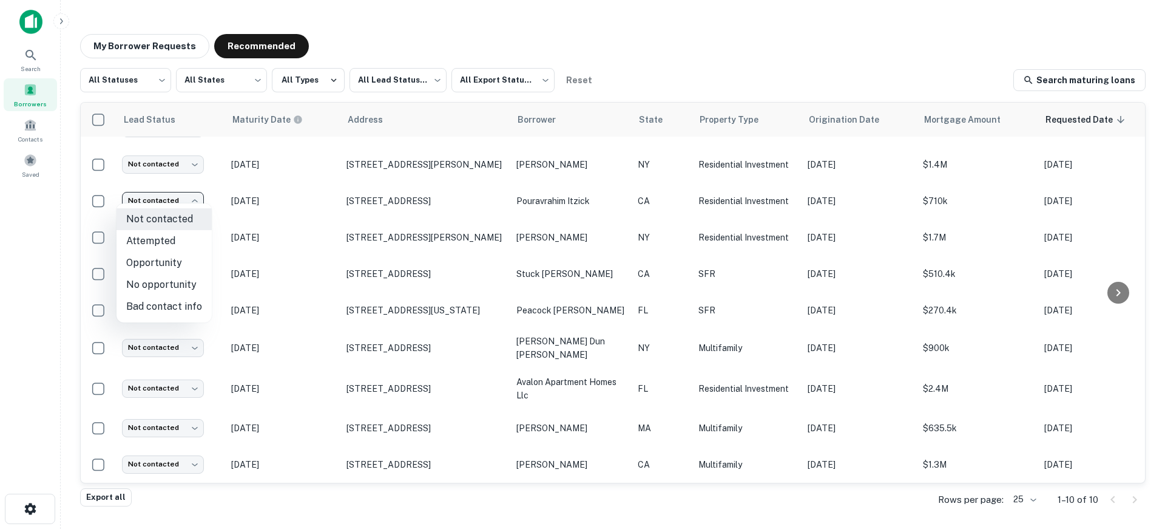
click at [183, 239] on li "Attempted" at bounding box center [164, 241] width 95 height 22
type input "*********"
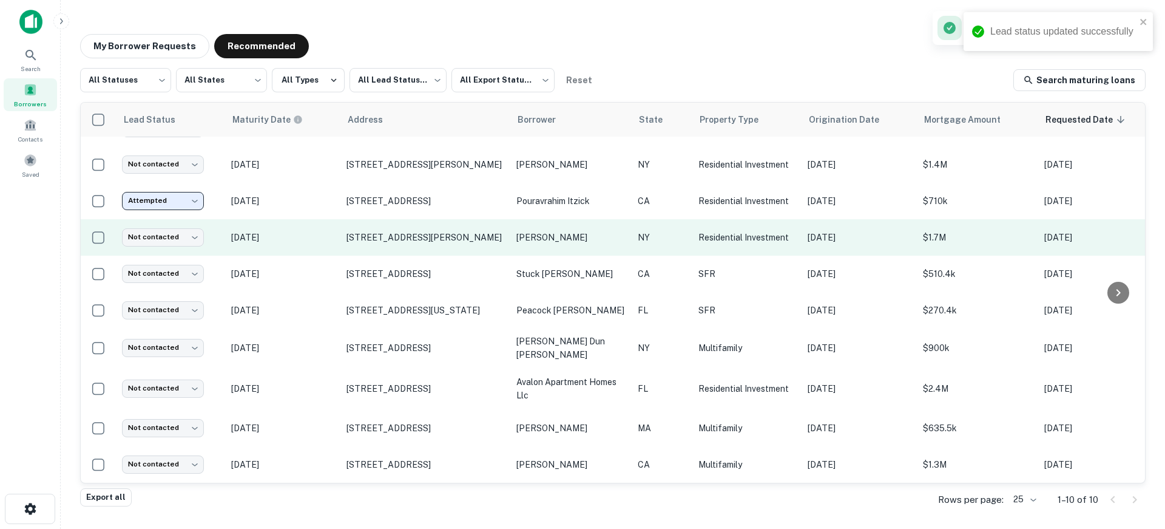
click at [326, 231] on p "[DATE]" at bounding box center [282, 237] width 103 height 13
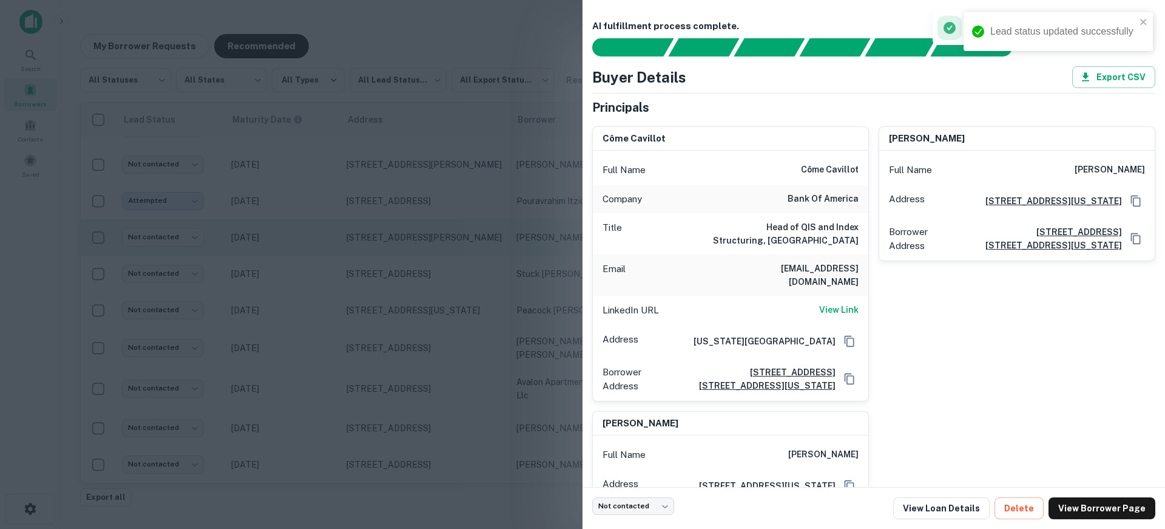
click at [326, 229] on div at bounding box center [582, 264] width 1165 height 529
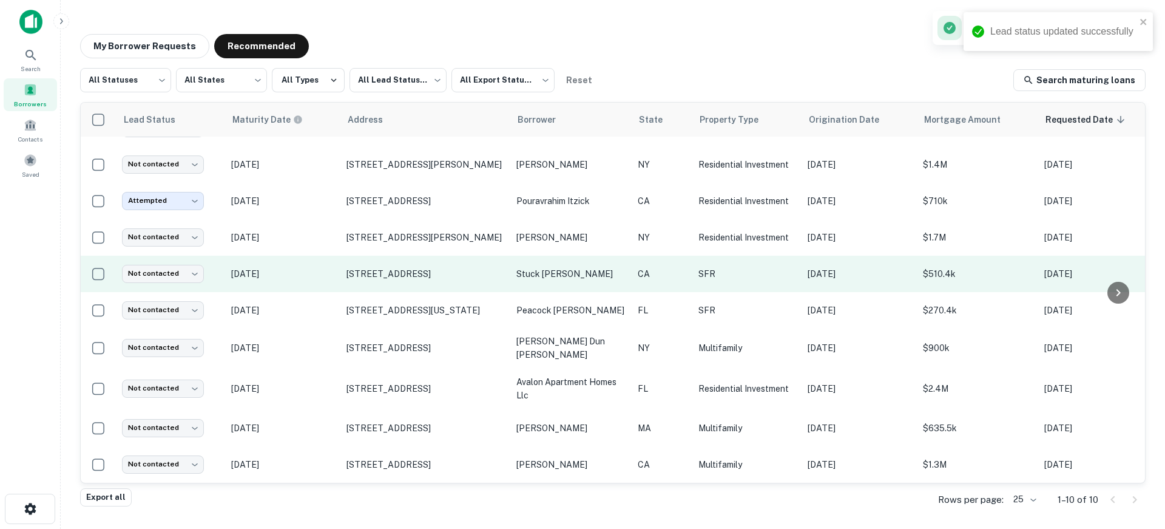
click at [317, 267] on p "[DATE]" at bounding box center [282, 273] width 103 height 13
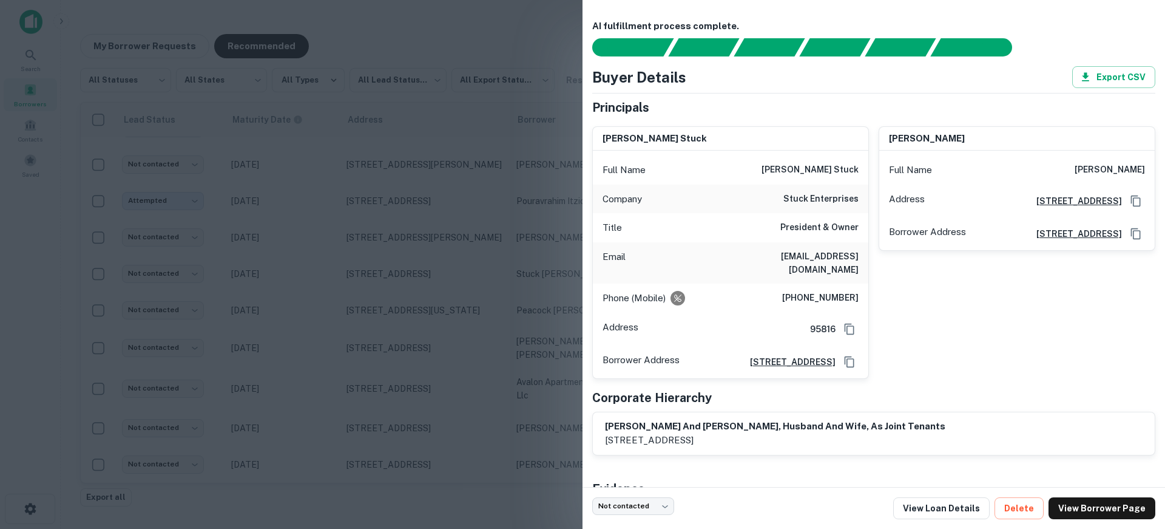
click at [322, 251] on div at bounding box center [582, 264] width 1165 height 529
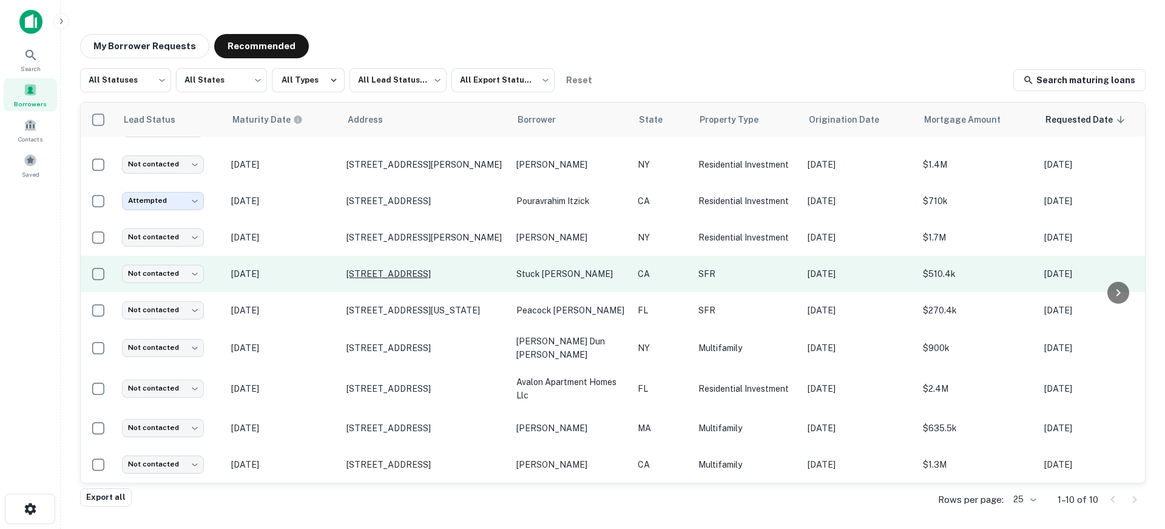
click at [449, 268] on p "[STREET_ADDRESS]" at bounding box center [426, 273] width 158 height 11
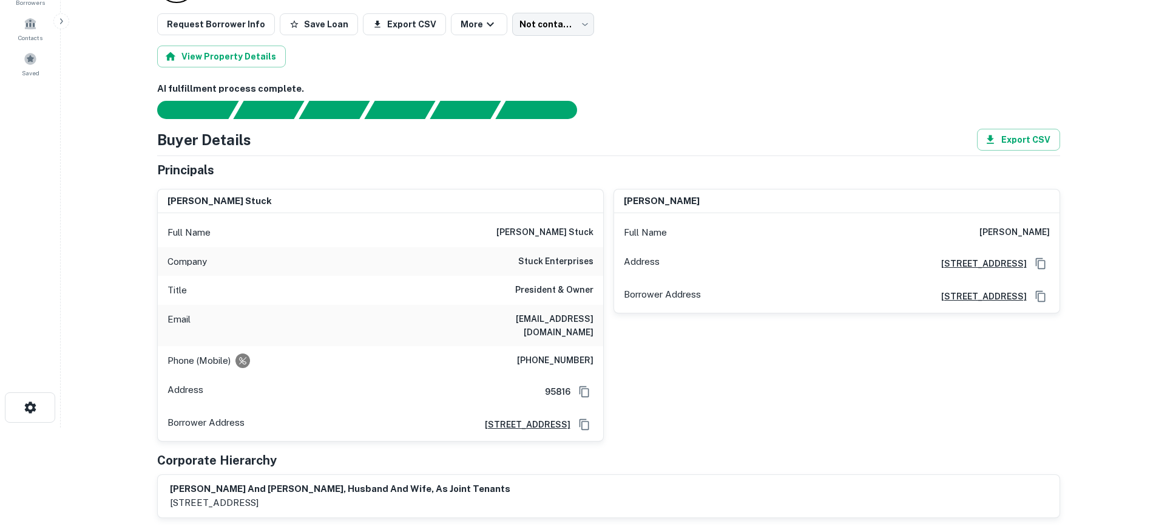
scroll to position [121, 0]
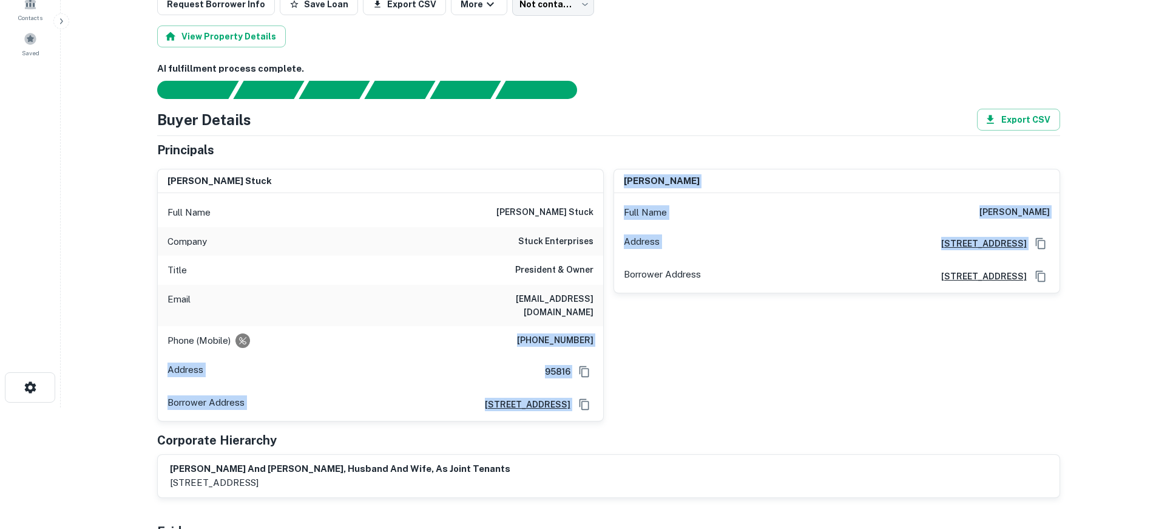
drag, startPoint x: 515, startPoint y: 330, endPoint x: 616, endPoint y: 331, distance: 100.8
click at [616, 331] on div "[PERSON_NAME] stuck Full Name [PERSON_NAME] stuck Company stuck enterprises Tit…" at bounding box center [603, 290] width 913 height 262
click at [606, 327] on div "[PERSON_NAME] Full Name [PERSON_NAME] Address [STREET_ADDRESS] [PERSON_NAME] Ad…" at bounding box center [832, 290] width 456 height 262
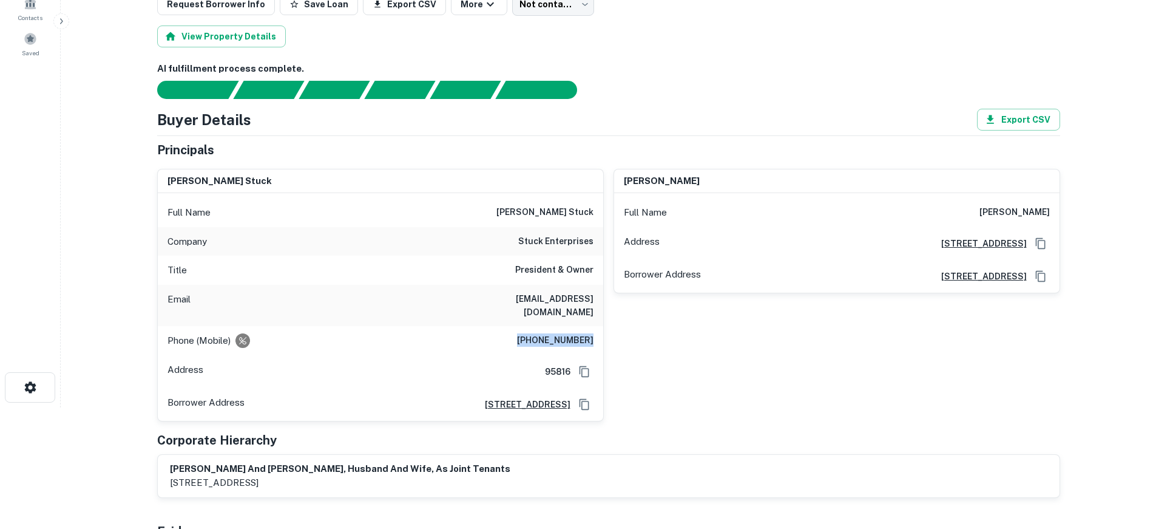
drag, startPoint x: 595, startPoint y: 329, endPoint x: 512, endPoint y: 326, distance: 82.6
click at [509, 326] on div "Phone (Mobile) [PHONE_NUMBER]" at bounding box center [380, 340] width 445 height 29
copy h6 "[PHONE_NUMBER]"
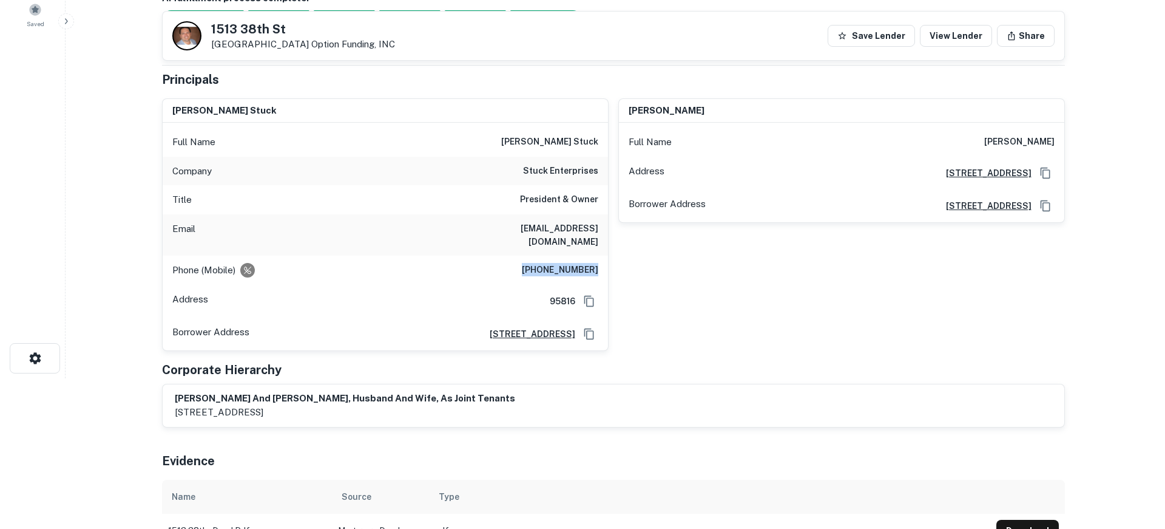
scroll to position [0, 0]
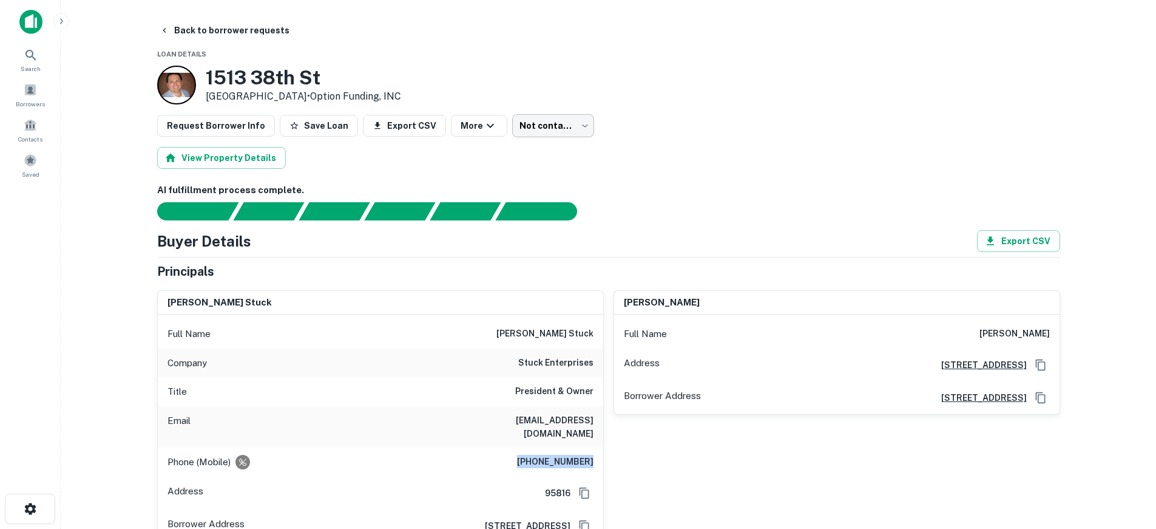
click at [558, 118] on body "Search Borrowers Contacts Saved Back to borrower requests Loan Details [STREET_…" at bounding box center [578, 264] width 1156 height 529
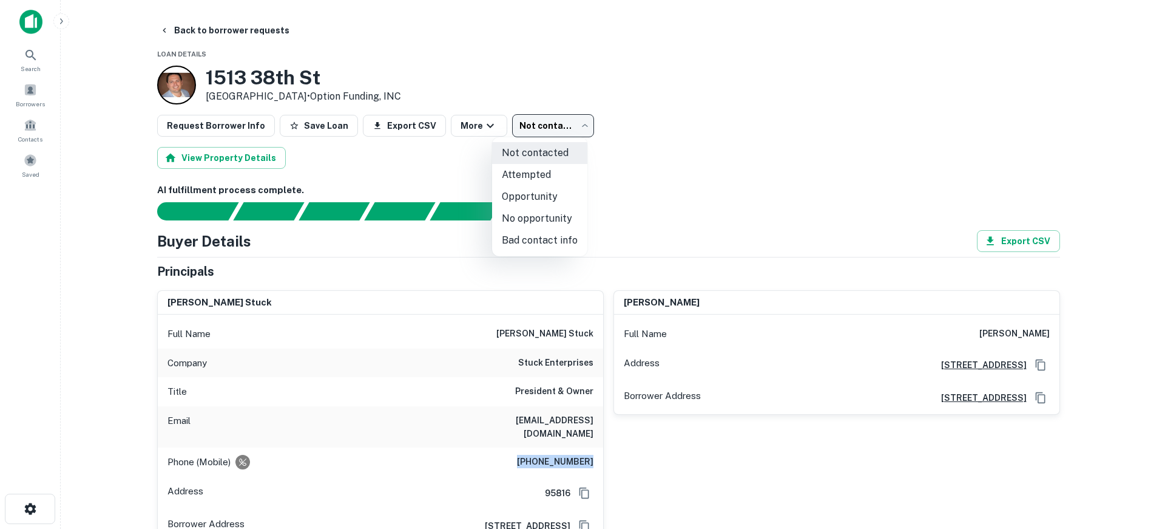
click at [546, 177] on li "Attempted" at bounding box center [539, 175] width 95 height 22
type input "*********"
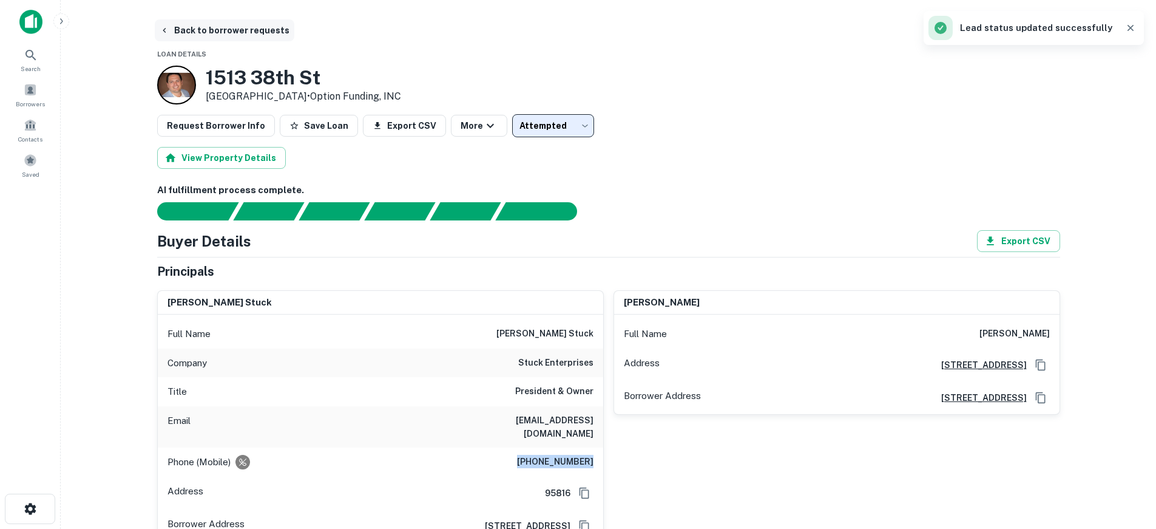
click at [257, 31] on button "Back to borrower requests" at bounding box center [225, 30] width 140 height 22
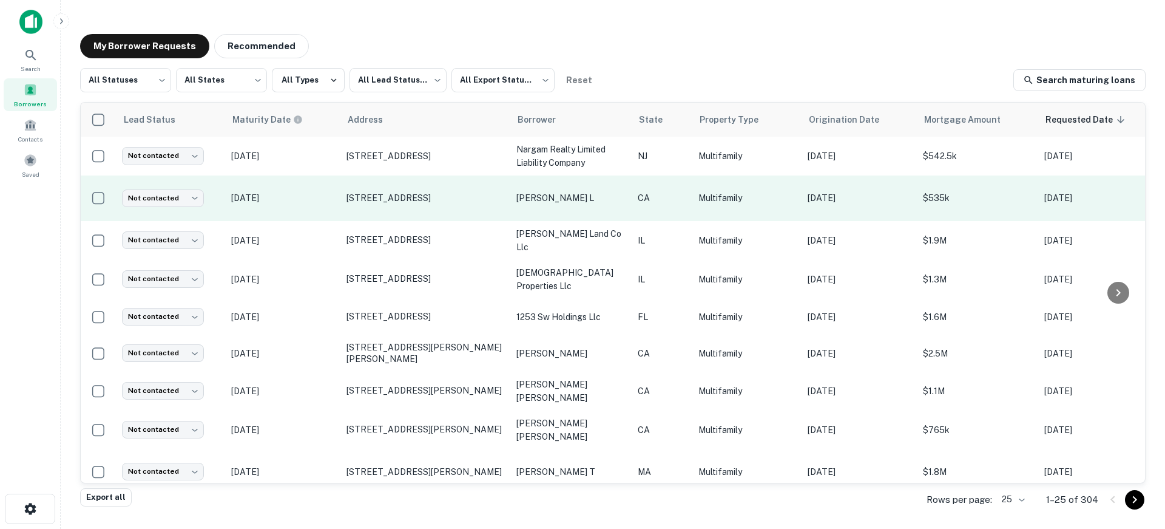
click at [313, 197] on p "[DATE]" at bounding box center [282, 197] width 103 height 13
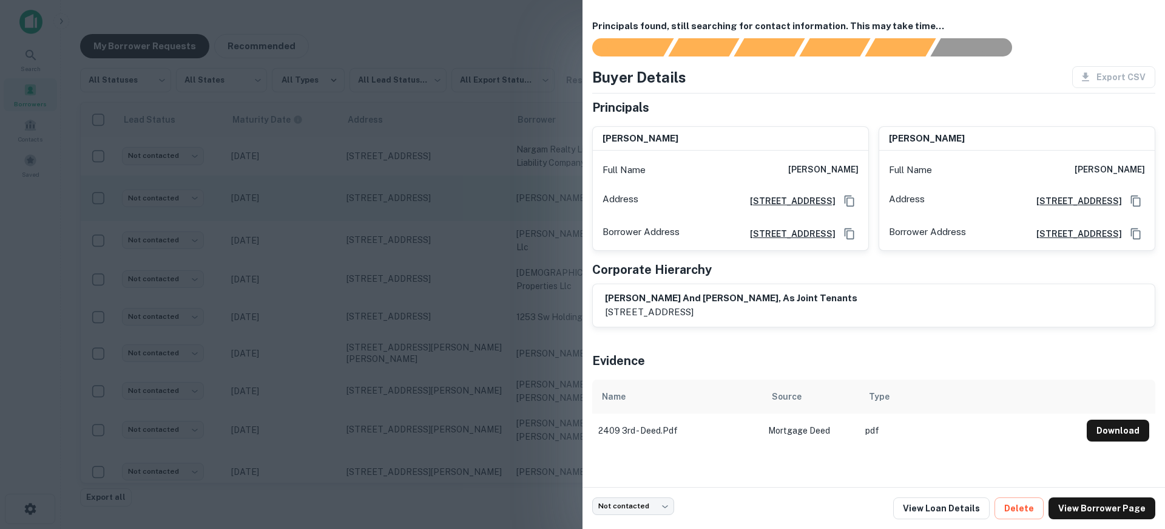
drag, startPoint x: 361, startPoint y: 204, endPoint x: 325, endPoint y: 211, distance: 36.5
click at [361, 204] on div at bounding box center [582, 264] width 1165 height 529
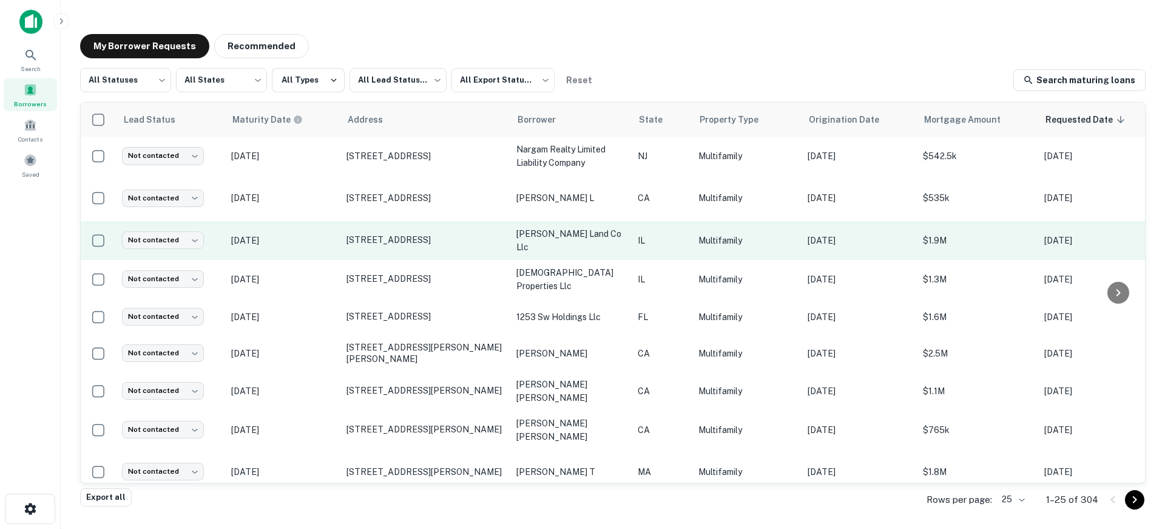
click at [316, 246] on td "[DATE]" at bounding box center [282, 240] width 115 height 39
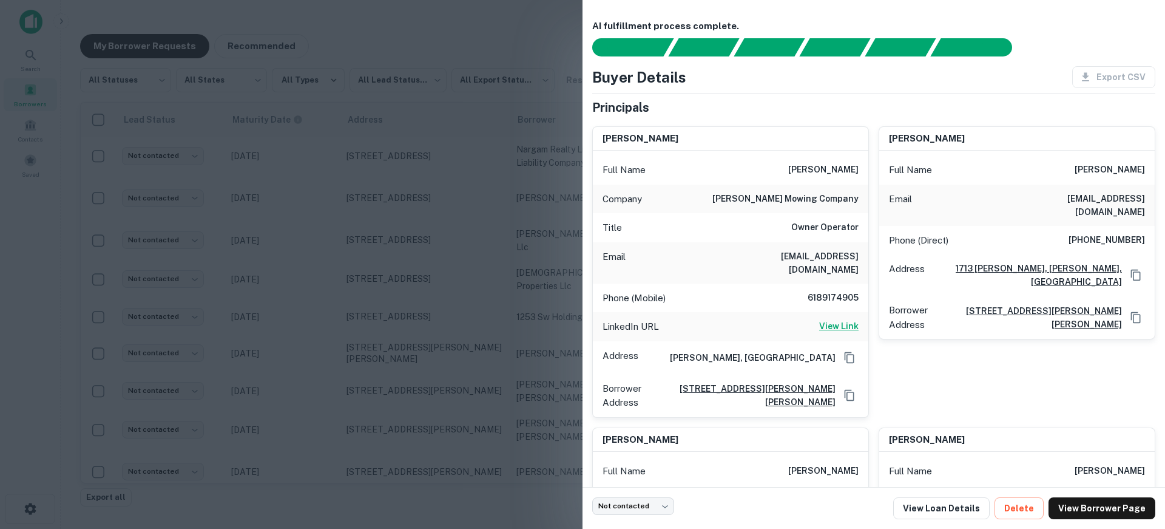
click at [844, 319] on h6 "View Link" at bounding box center [838, 325] width 39 height 13
drag, startPoint x: 814, startPoint y: 283, endPoint x: 853, endPoint y: 282, distance: 38.9
click at [853, 291] on h6 "6189174905" at bounding box center [822, 298] width 73 height 15
copy h6 "6189174905"
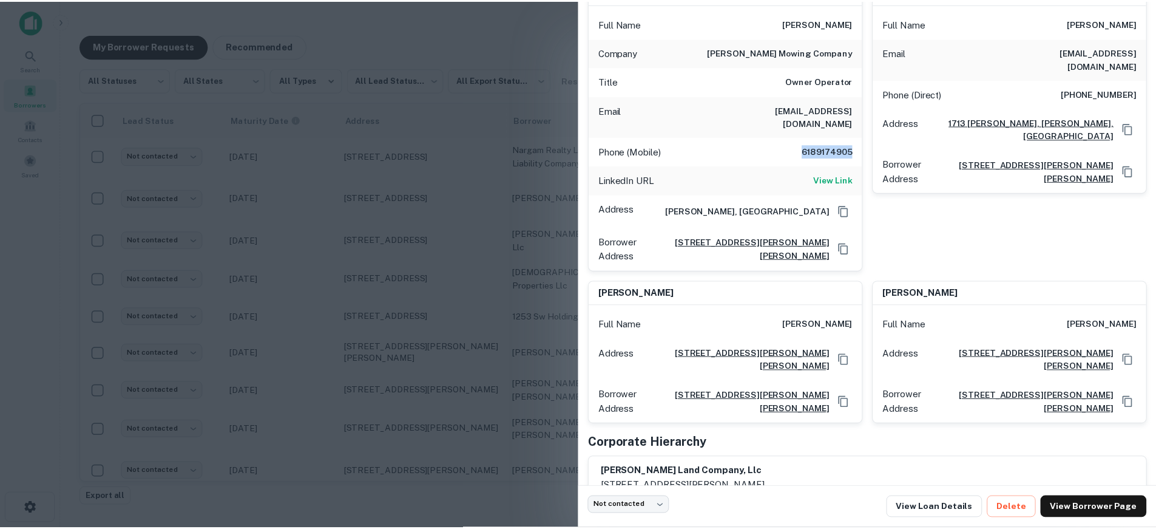
scroll to position [159, 0]
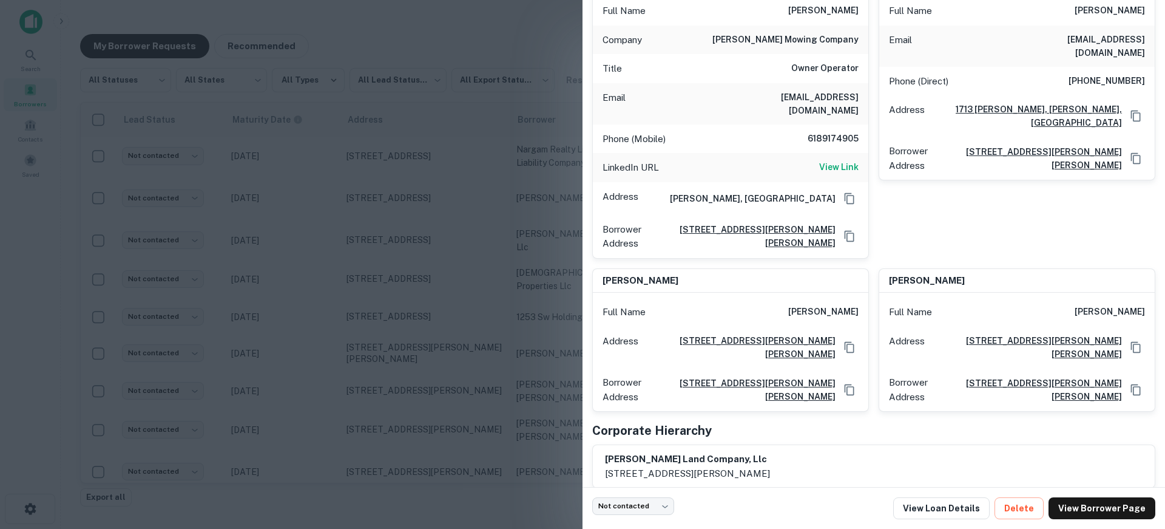
click at [422, 308] on div at bounding box center [582, 264] width 1165 height 529
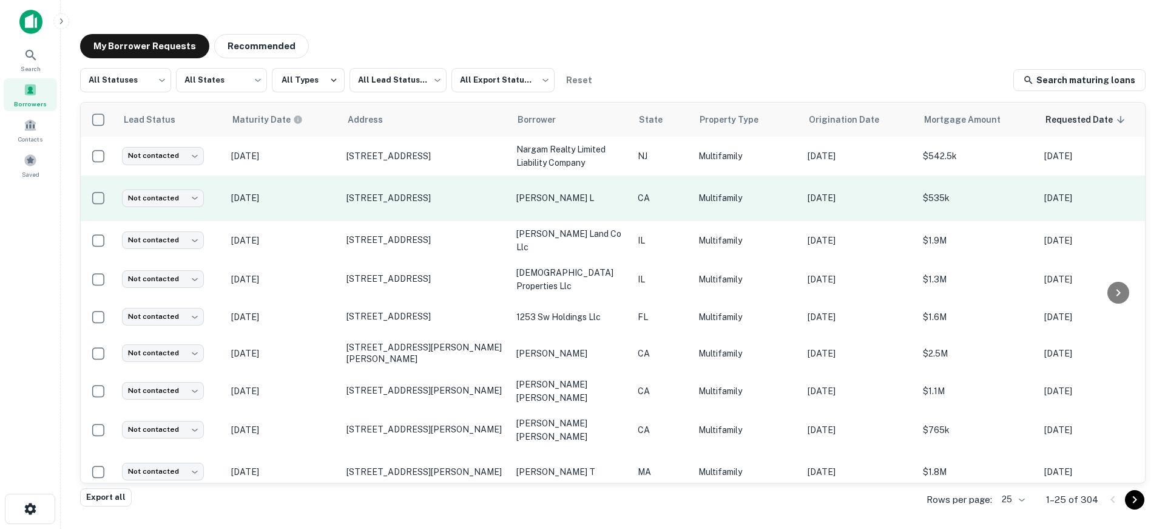
click at [300, 198] on p "[DATE]" at bounding box center [282, 197] width 103 height 13
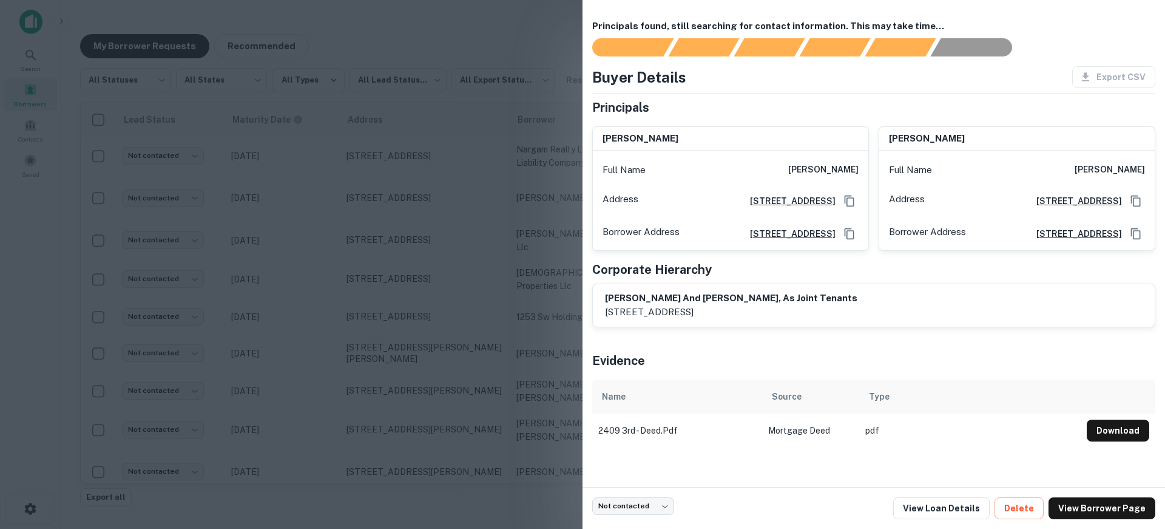
click at [331, 246] on div at bounding box center [582, 264] width 1165 height 529
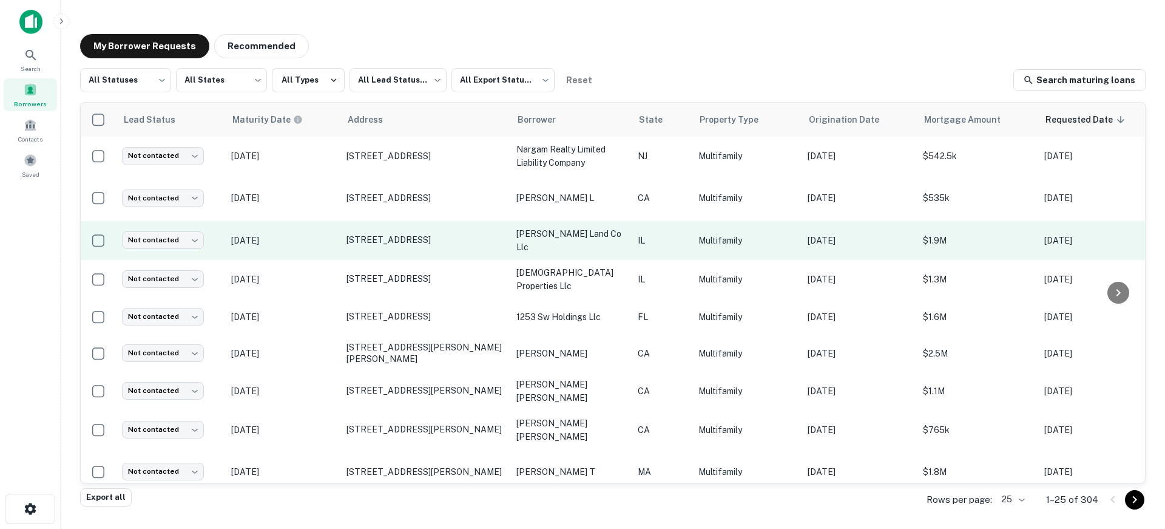
click at [320, 246] on td "[DATE]" at bounding box center [282, 240] width 115 height 39
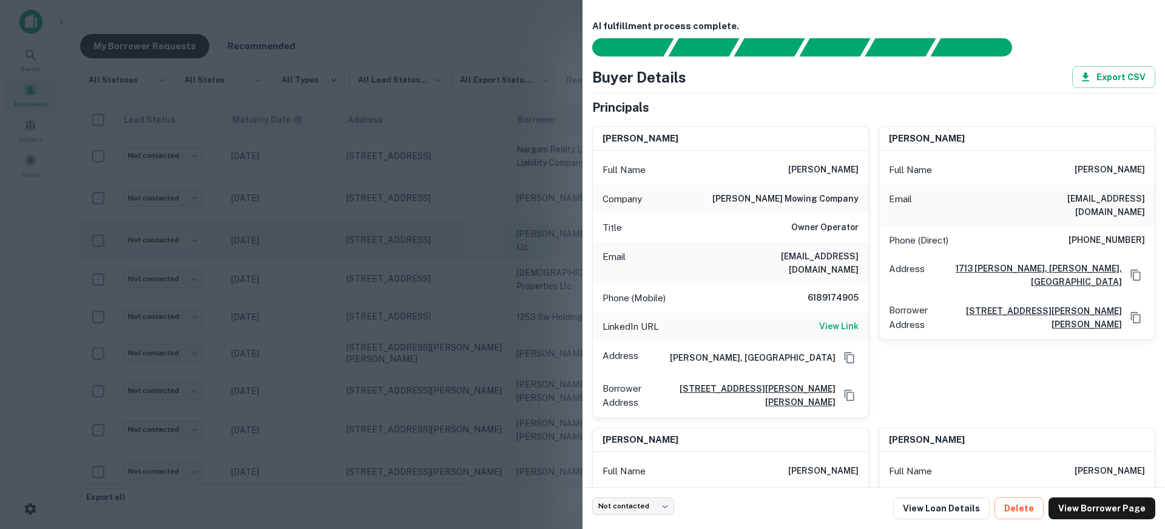
click at [320, 246] on div at bounding box center [582, 264] width 1165 height 529
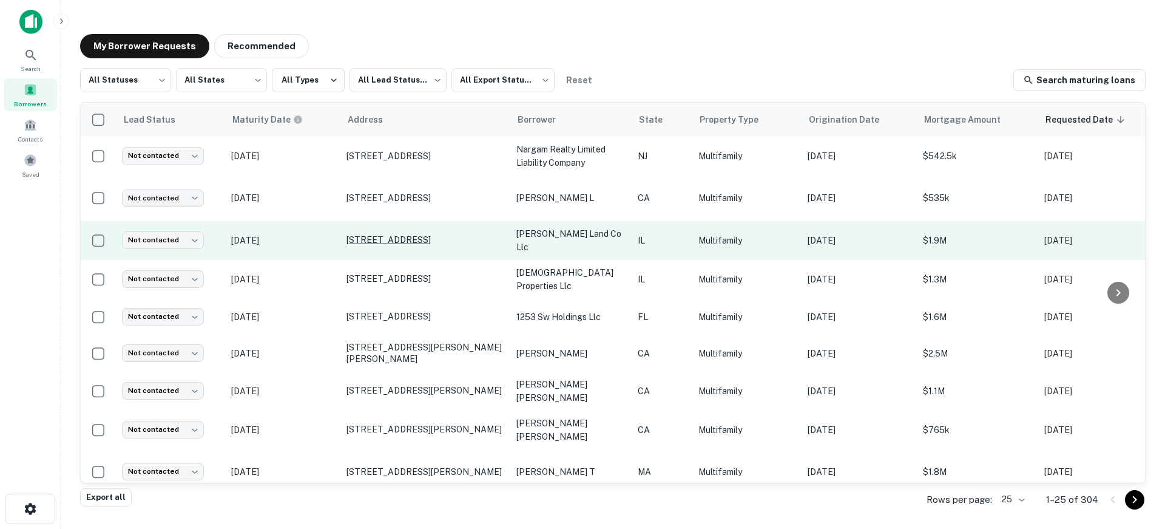
click at [377, 234] on p "[STREET_ADDRESS]" at bounding box center [426, 239] width 158 height 11
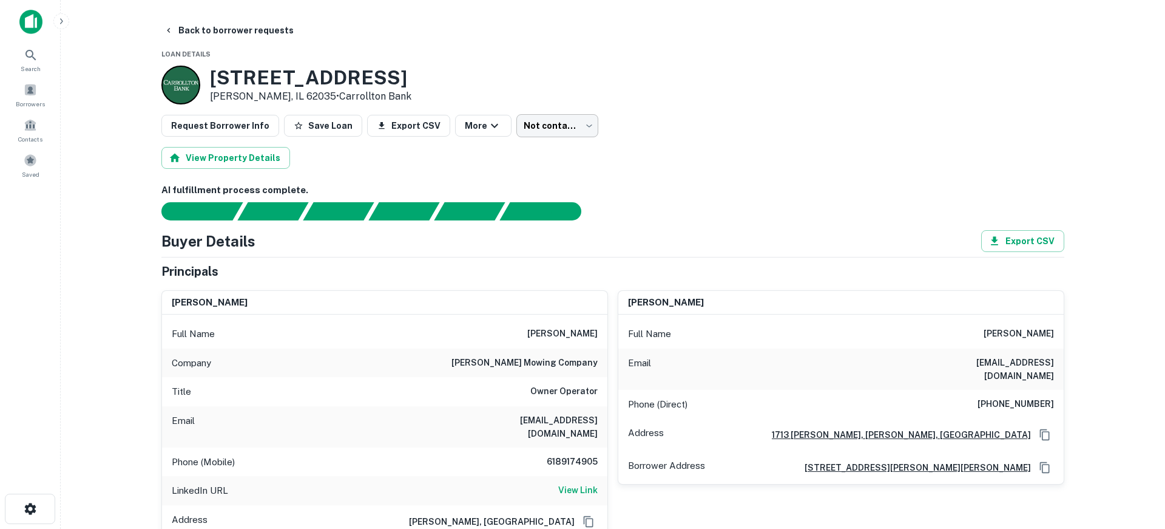
click at [563, 128] on body "Search Borrowers Contacts Saved Back to borrower requests Loan Details [STREET_…" at bounding box center [582, 264] width 1165 height 529
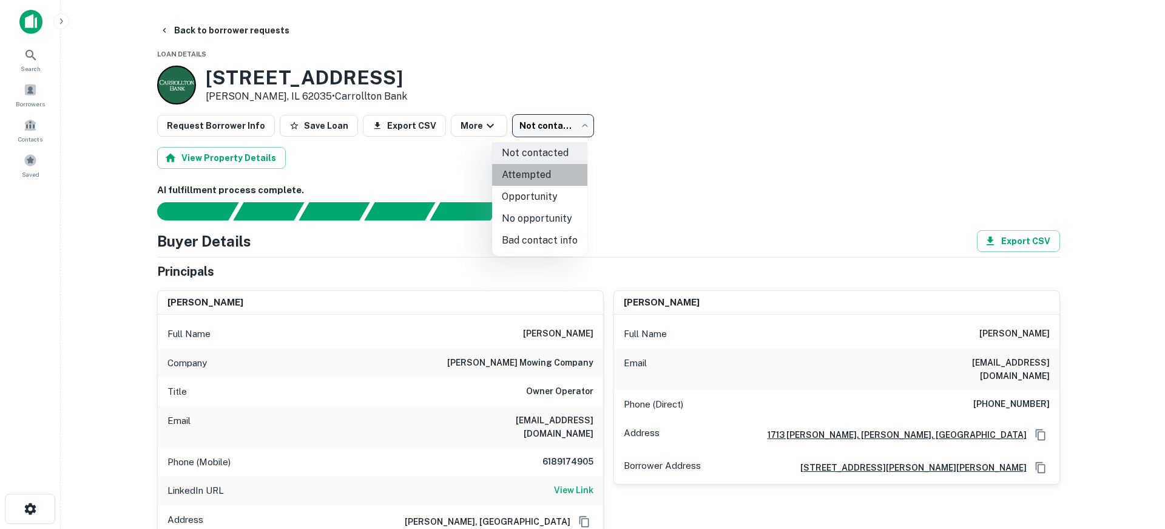
click at [562, 165] on li "Attempted" at bounding box center [539, 175] width 95 height 22
type input "*********"
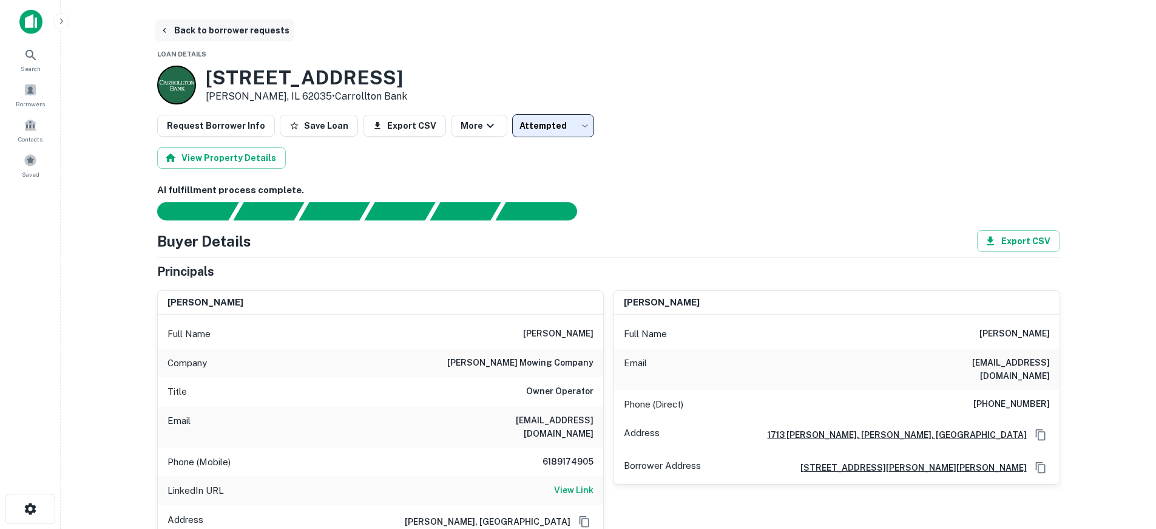
click at [207, 27] on button "Back to borrower requests" at bounding box center [225, 30] width 140 height 22
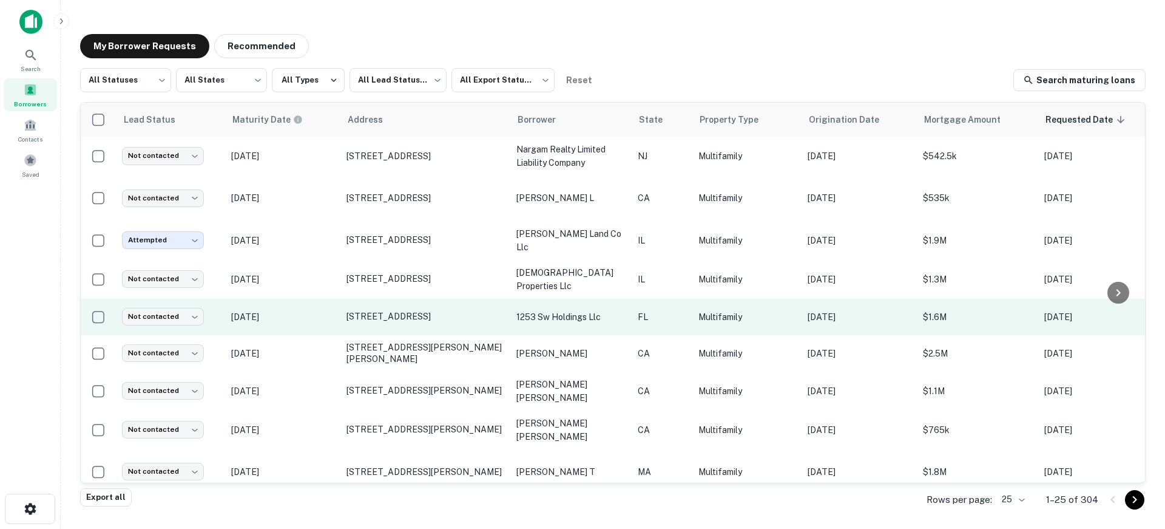
scroll to position [61, 0]
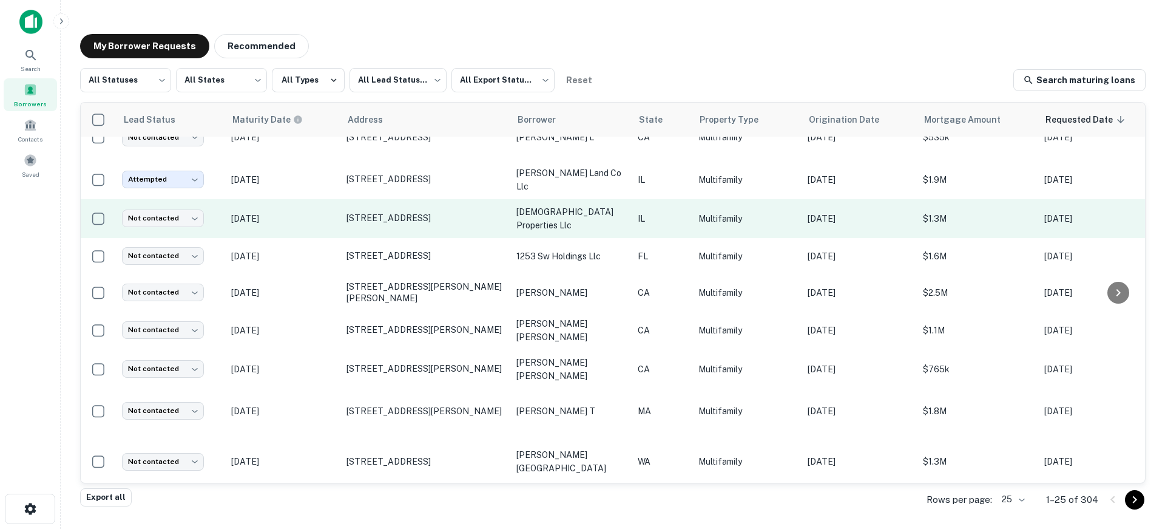
click at [319, 218] on p "[DATE]" at bounding box center [282, 218] width 103 height 13
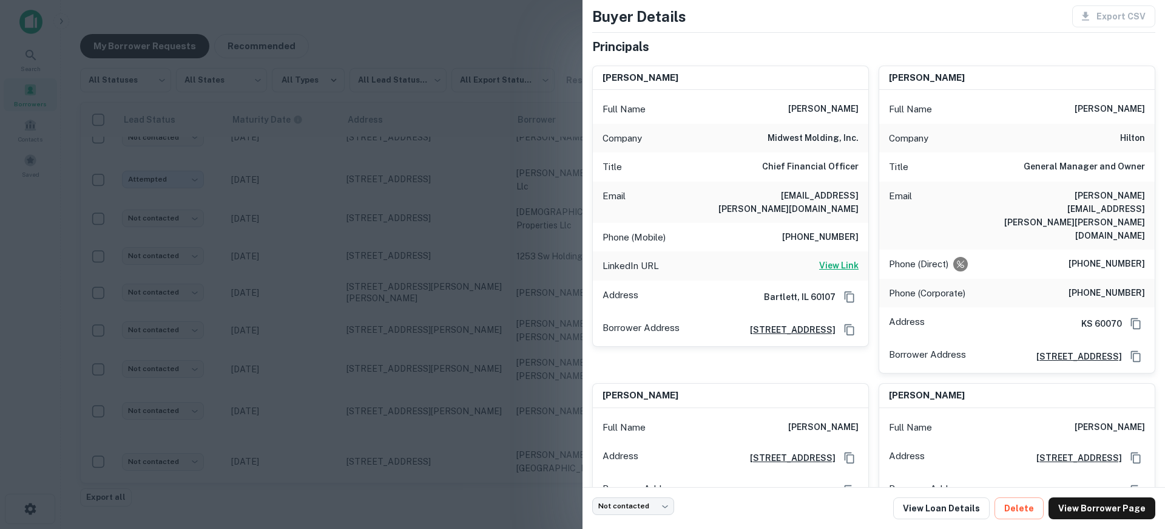
click at [839, 259] on h6 "View Link" at bounding box center [838, 265] width 39 height 13
